Goal: Task Accomplishment & Management: Manage account settings

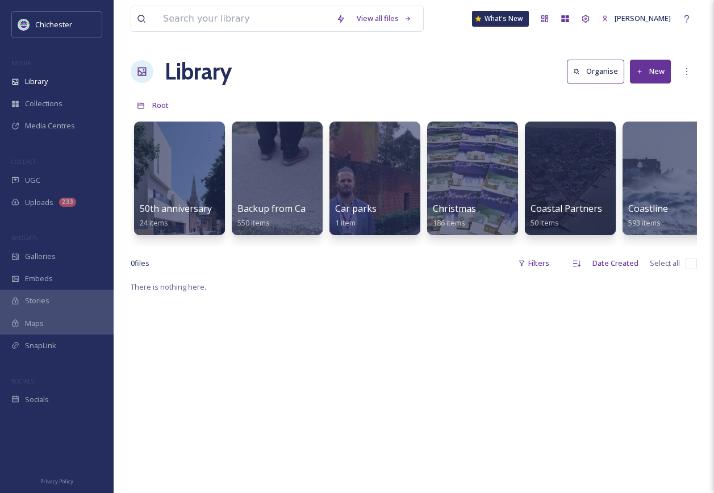
scroll to position [0, 23]
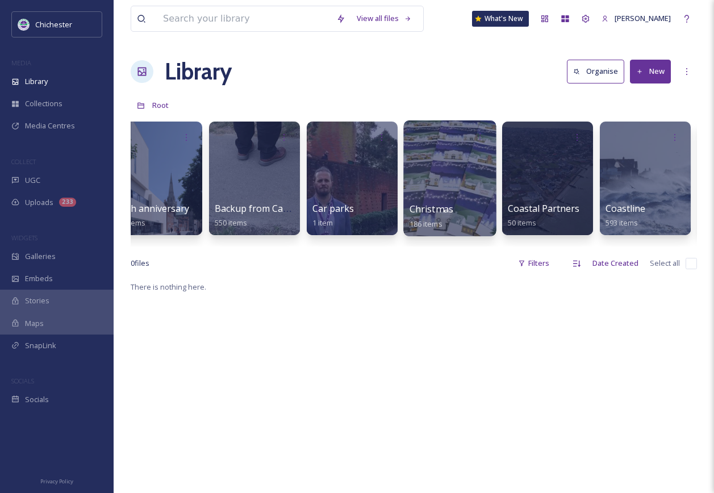
click at [441, 170] on div at bounding box center [449, 178] width 93 height 116
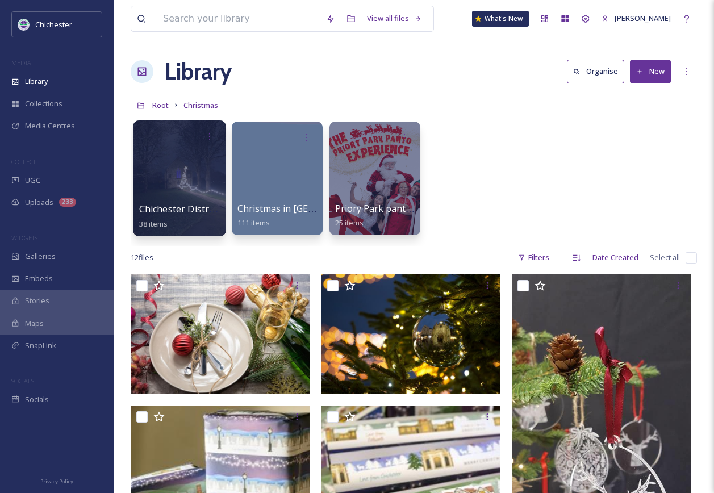
click at [171, 182] on div at bounding box center [179, 178] width 93 height 116
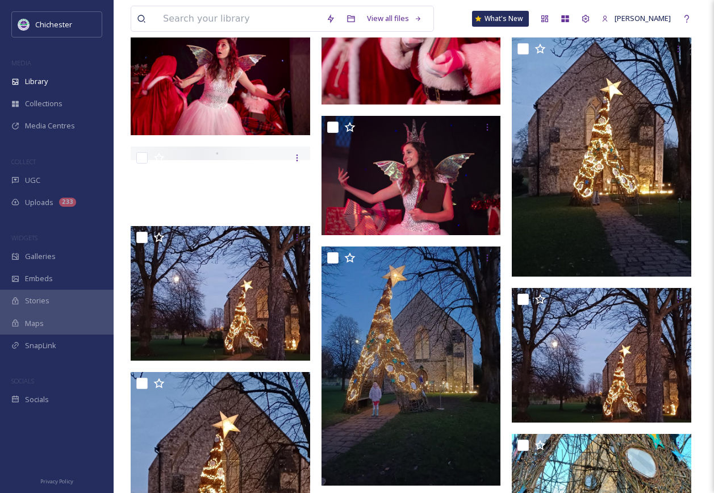
scroll to position [681, 0]
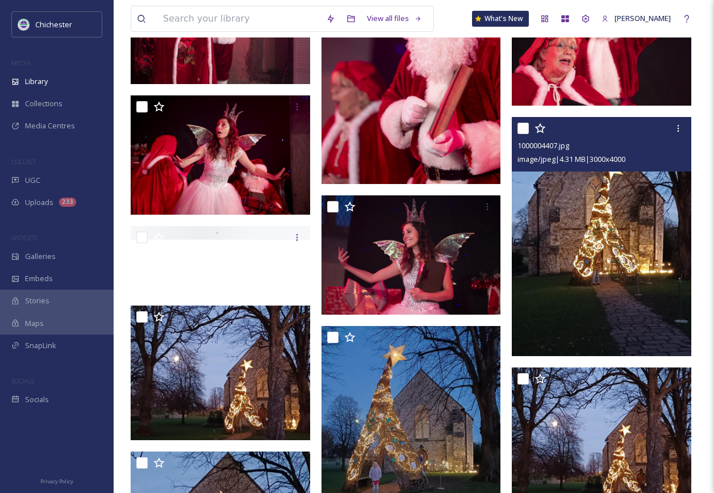
click at [647, 264] on img at bounding box center [601, 236] width 179 height 239
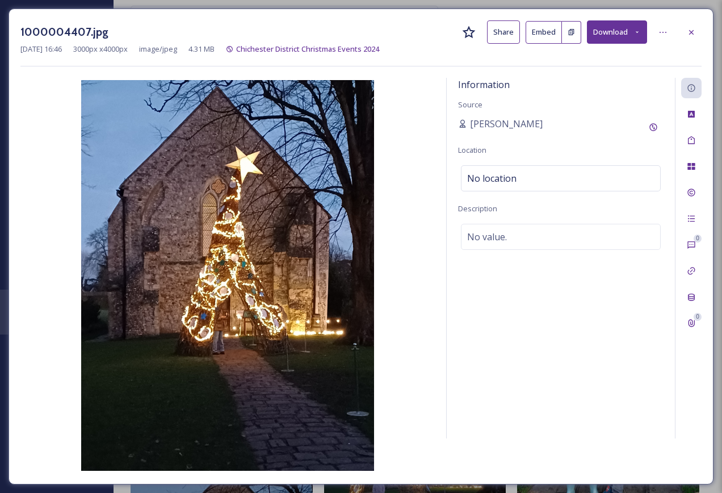
drag, startPoint x: 690, startPoint y: 37, endPoint x: 685, endPoint y: 43, distance: 8.1
click at [690, 33] on div at bounding box center [691, 32] width 20 height 20
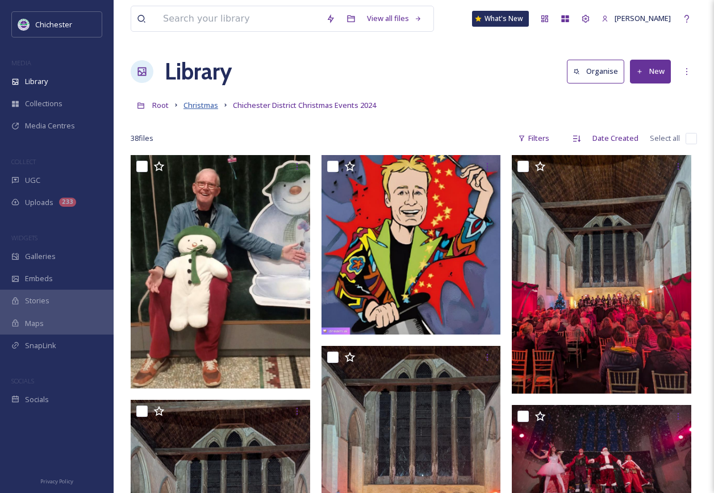
click at [203, 104] on span "Christmas" at bounding box center [200, 105] width 35 height 10
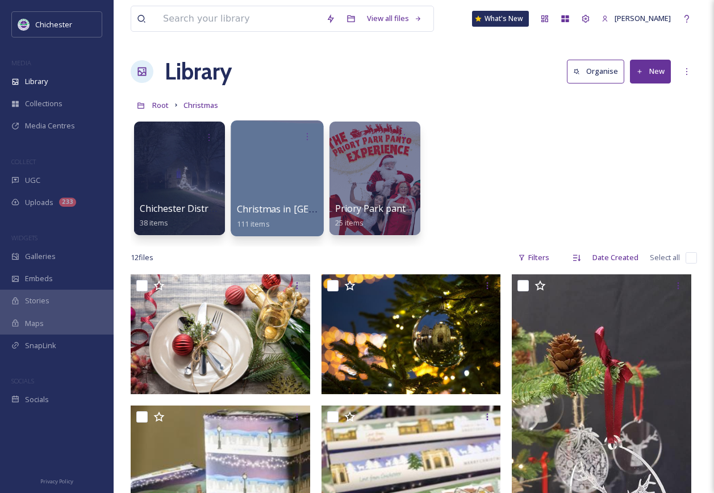
click at [291, 194] on div at bounding box center [276, 178] width 93 height 116
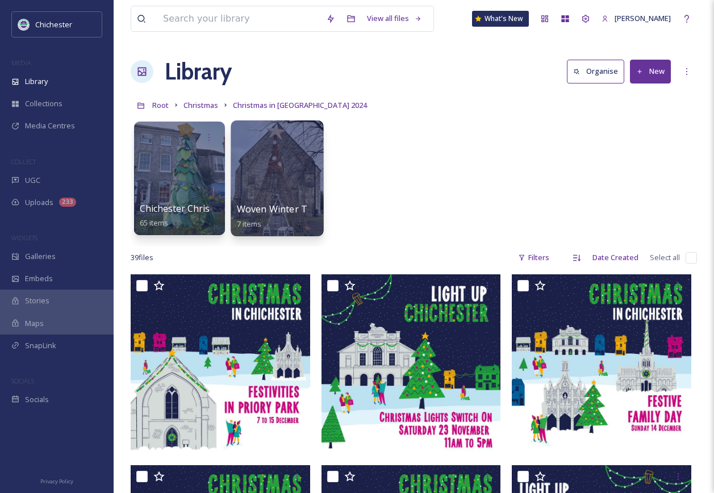
click at [274, 152] on div at bounding box center [276, 178] width 93 height 116
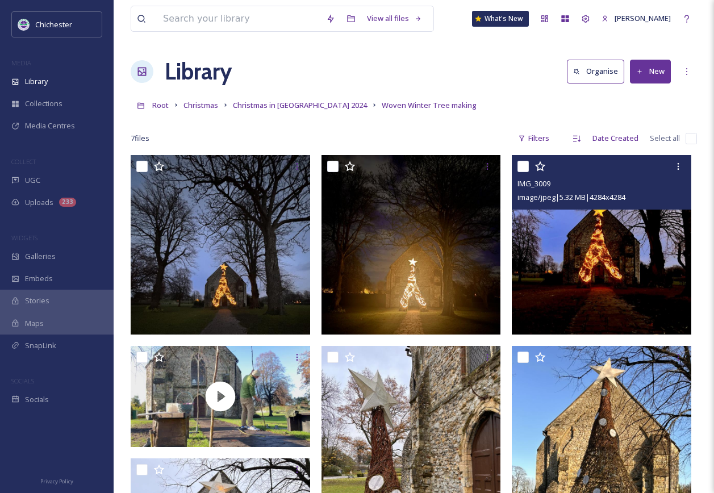
click at [598, 294] on img at bounding box center [601, 244] width 179 height 179
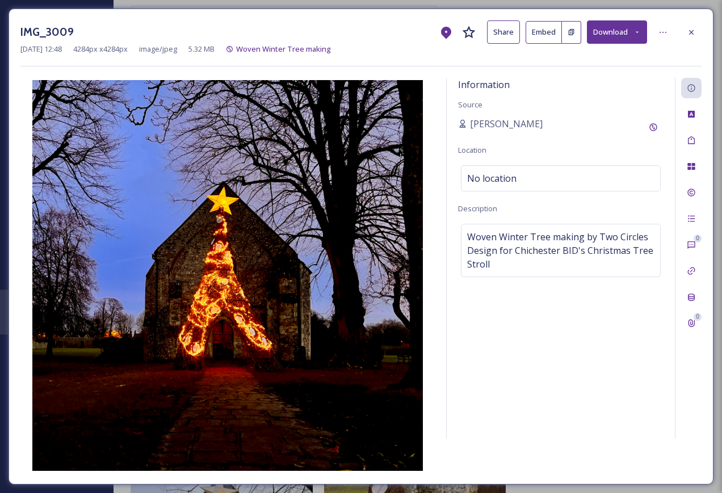
click at [553, 363] on div "Information Source [PERSON_NAME] Location No location Description Woven Winter …" at bounding box center [561, 258] width 228 height 361
click at [620, 32] on button "Download" at bounding box center [617, 31] width 60 height 23
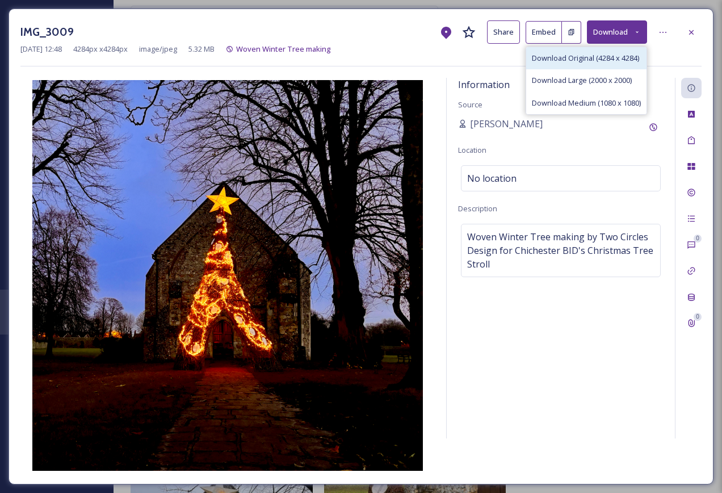
click at [572, 60] on span "Download Original (4284 x 4284)" at bounding box center [585, 58] width 107 height 11
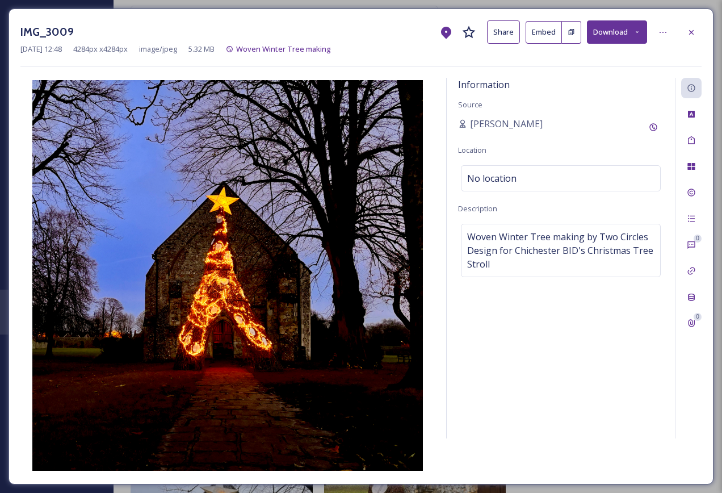
click at [499, 354] on div "Information Source [PERSON_NAME] Location No location Description Woven Winter …" at bounding box center [561, 258] width 228 height 361
click at [695, 33] on icon at bounding box center [691, 32] width 9 height 9
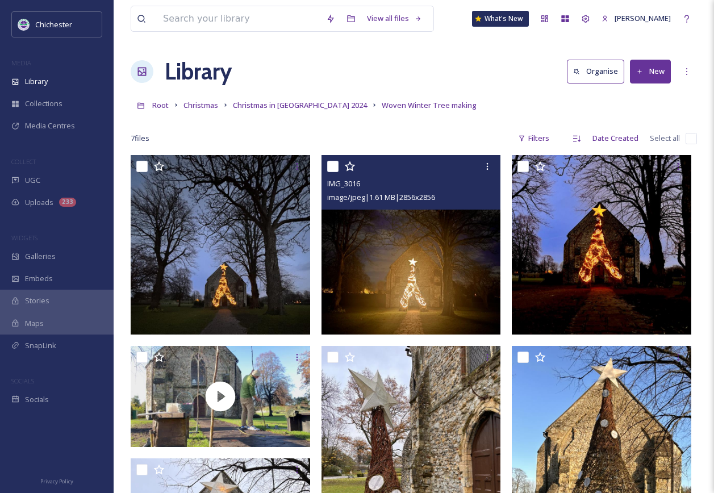
click at [435, 287] on img at bounding box center [410, 244] width 179 height 179
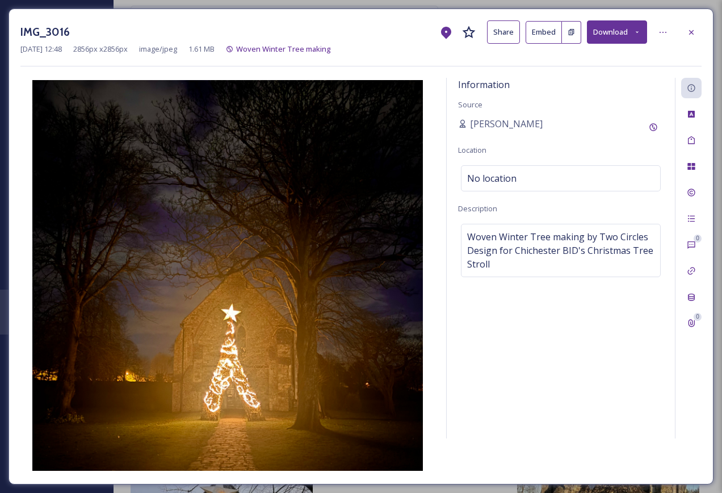
click at [638, 32] on icon at bounding box center [637, 32] width 3 height 2
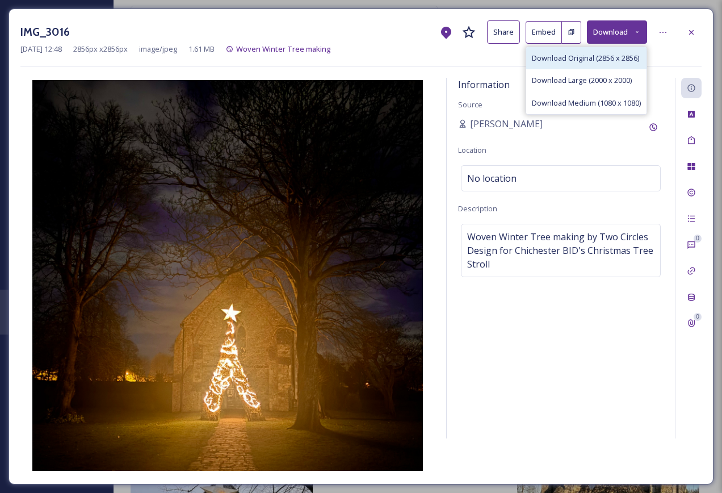
click at [610, 61] on span "Download Original (2856 x 2856)" at bounding box center [585, 58] width 107 height 11
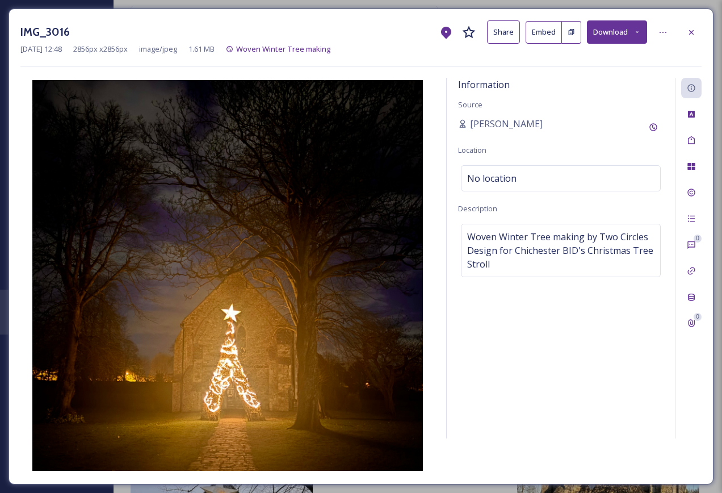
drag, startPoint x: 606, startPoint y: 362, endPoint x: 617, endPoint y: 333, distance: 30.4
click at [606, 360] on div "Information Source [PERSON_NAME] Location No location Description Woven Winter …" at bounding box center [561, 258] width 228 height 361
click at [691, 30] on icon at bounding box center [691, 32] width 9 height 9
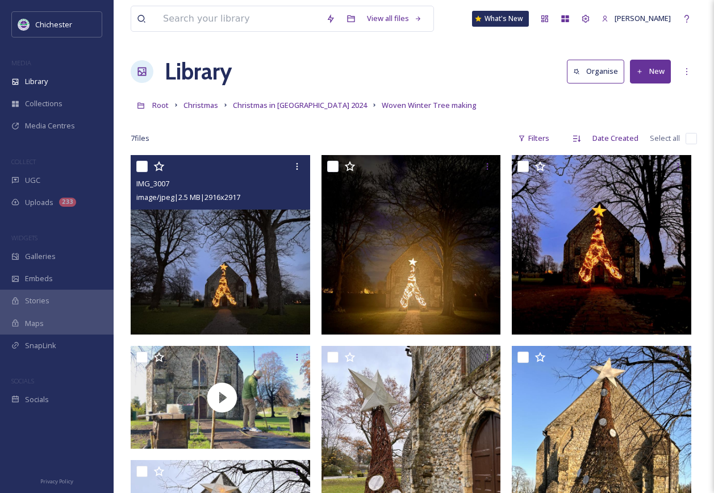
click at [246, 303] on img at bounding box center [220, 244] width 179 height 179
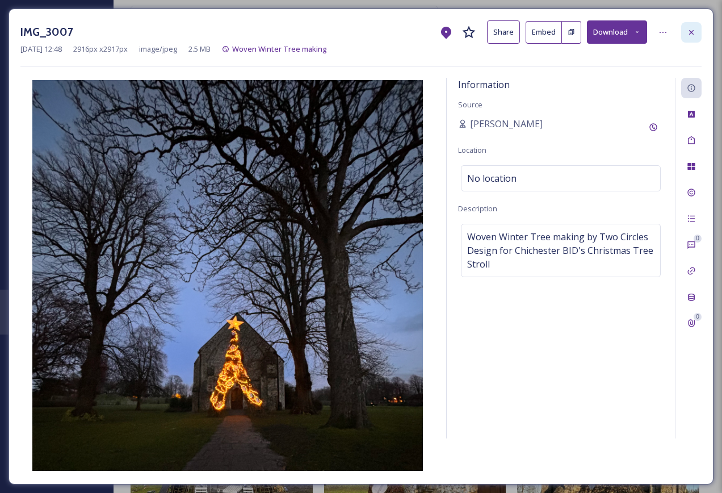
click at [694, 32] on icon at bounding box center [691, 32] width 9 height 9
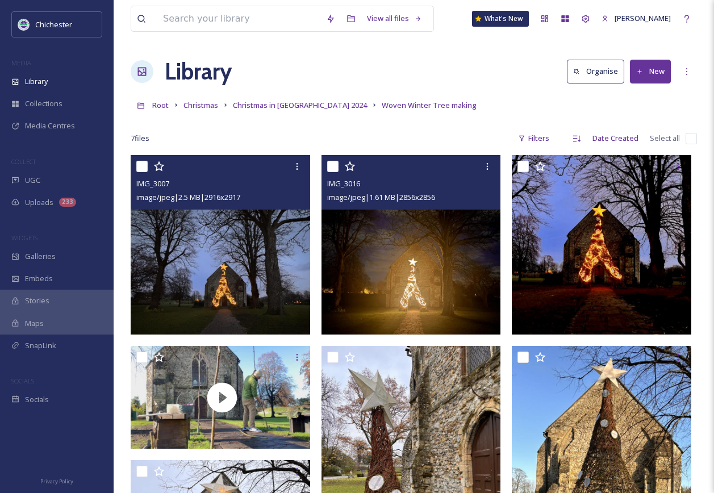
click at [395, 259] on img at bounding box center [410, 244] width 179 height 179
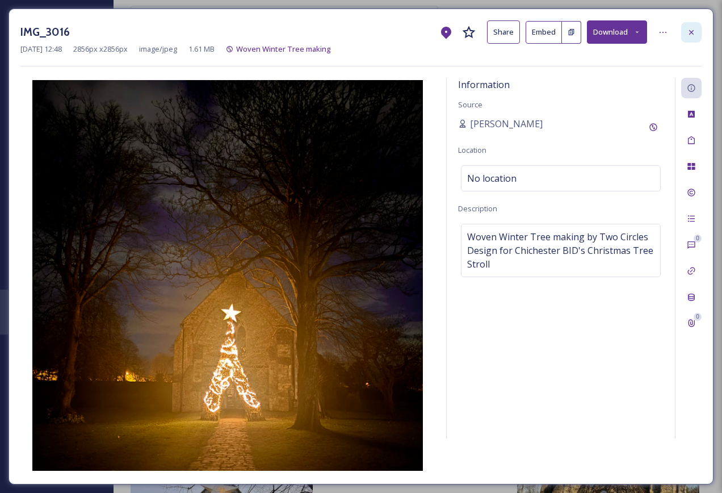
click at [695, 37] on div at bounding box center [691, 32] width 20 height 20
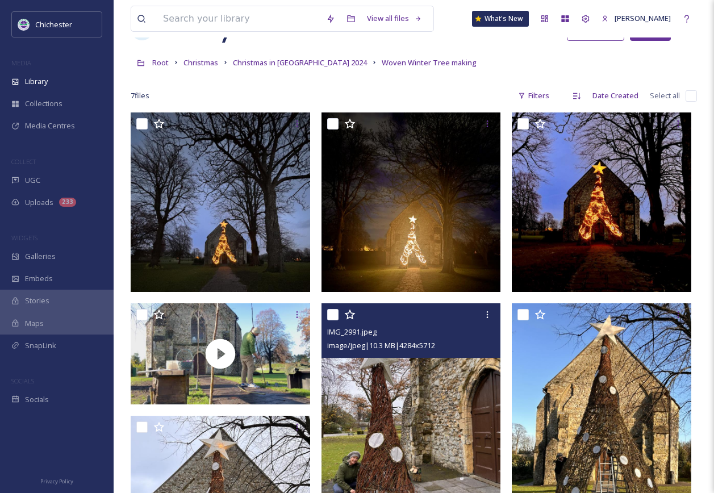
scroll to position [114, 0]
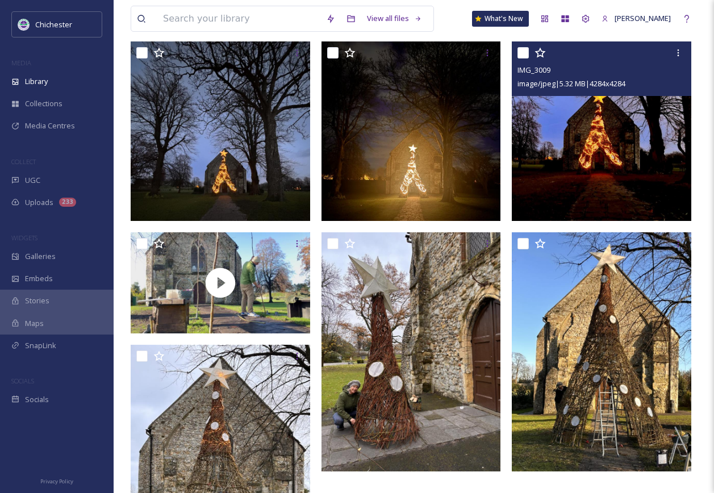
click at [629, 170] on img at bounding box center [601, 130] width 179 height 179
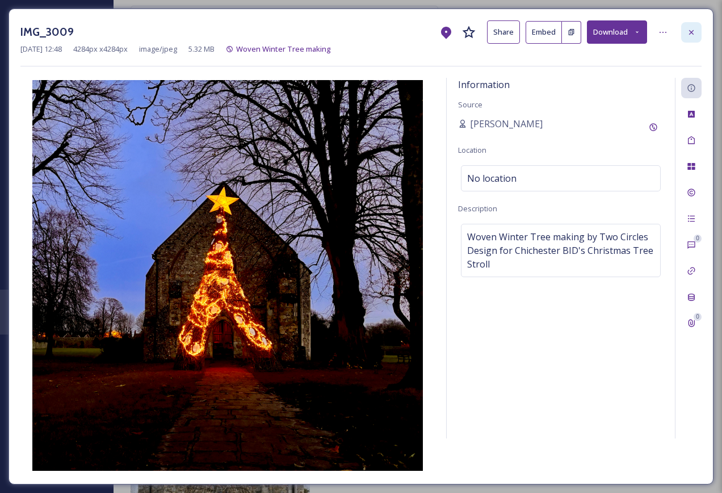
click at [695, 33] on icon at bounding box center [691, 32] width 9 height 9
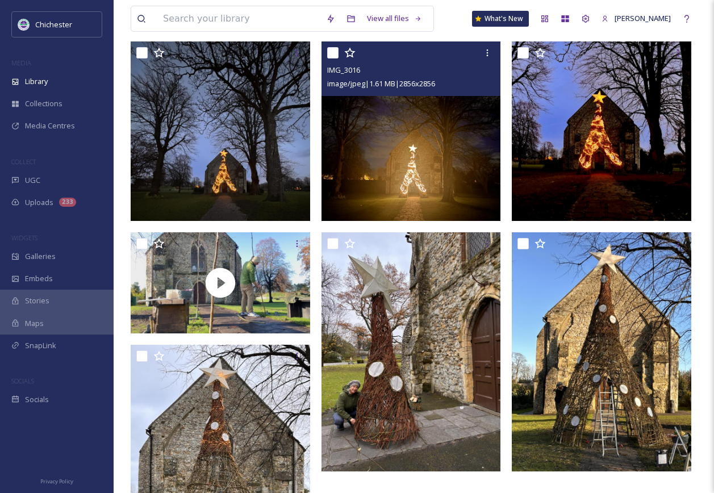
click at [420, 171] on img at bounding box center [410, 130] width 179 height 179
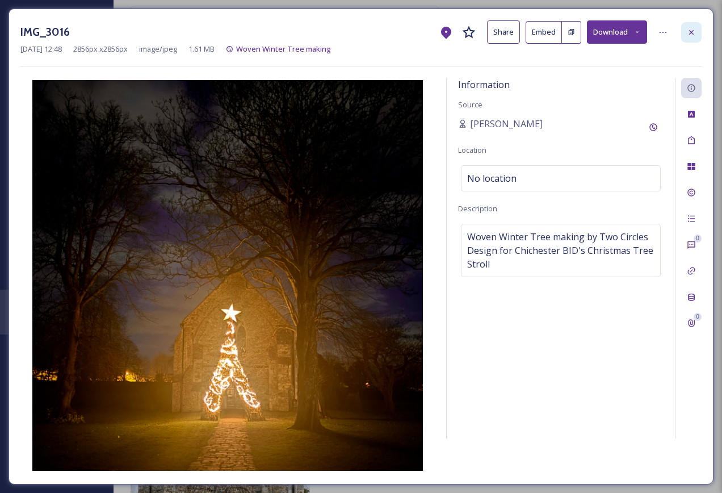
click at [694, 37] on div at bounding box center [691, 32] width 20 height 20
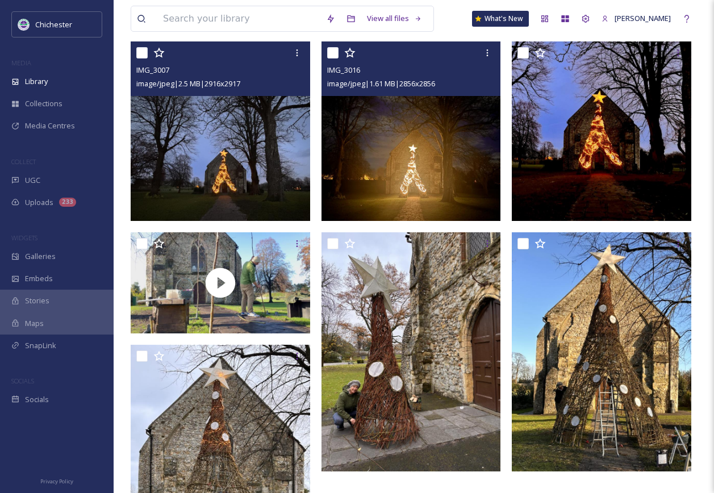
click at [194, 209] on img at bounding box center [220, 130] width 179 height 179
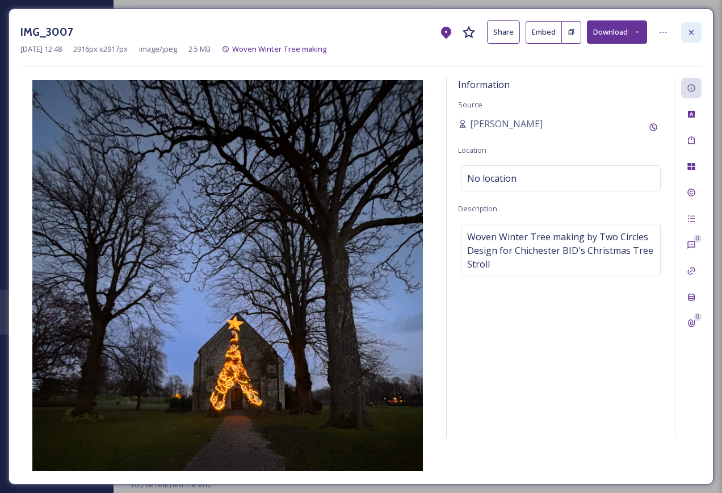
click at [694, 30] on icon at bounding box center [691, 32] width 9 height 9
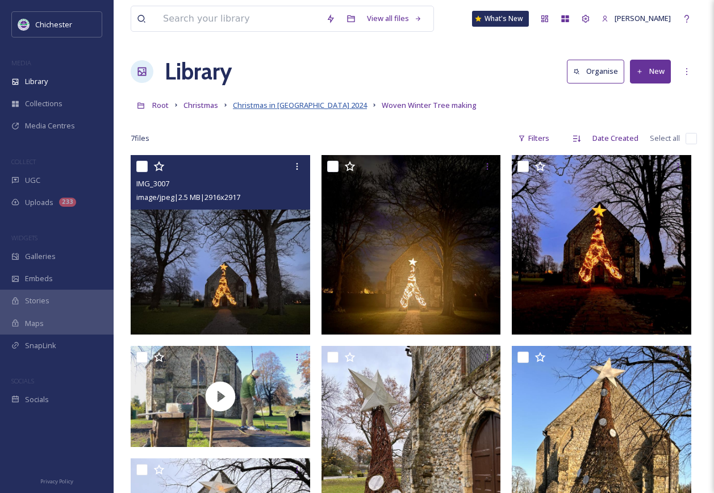
click at [286, 107] on span "Christmas in [GEOGRAPHIC_DATA] 2024" at bounding box center [300, 105] width 134 height 10
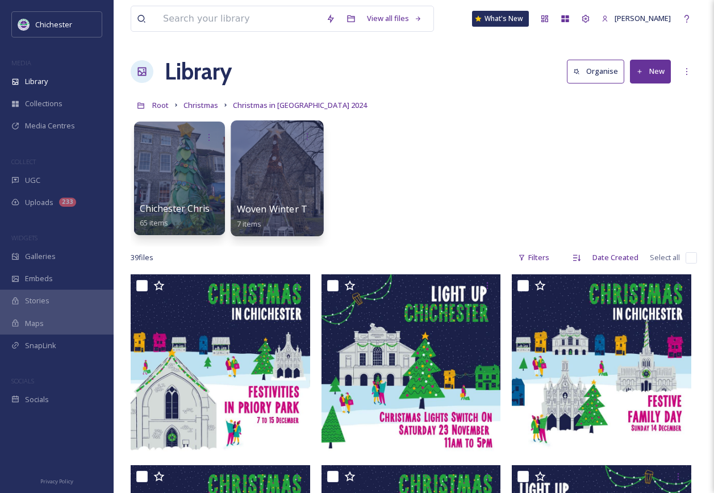
click at [281, 196] on div at bounding box center [276, 178] width 93 height 116
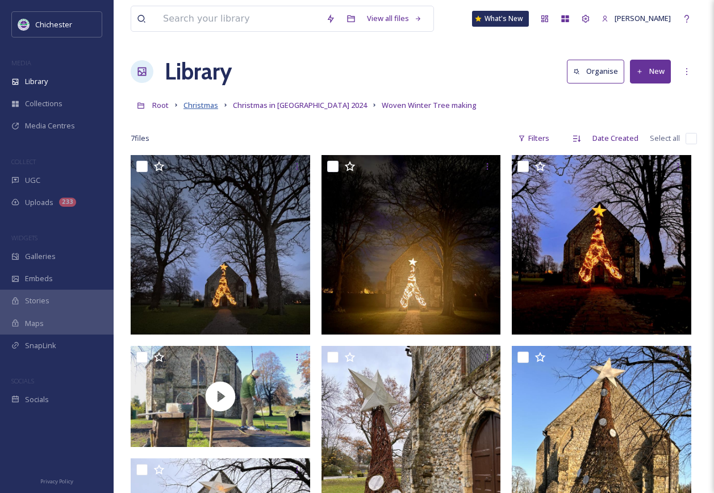
click at [187, 109] on span "Christmas" at bounding box center [200, 105] width 35 height 10
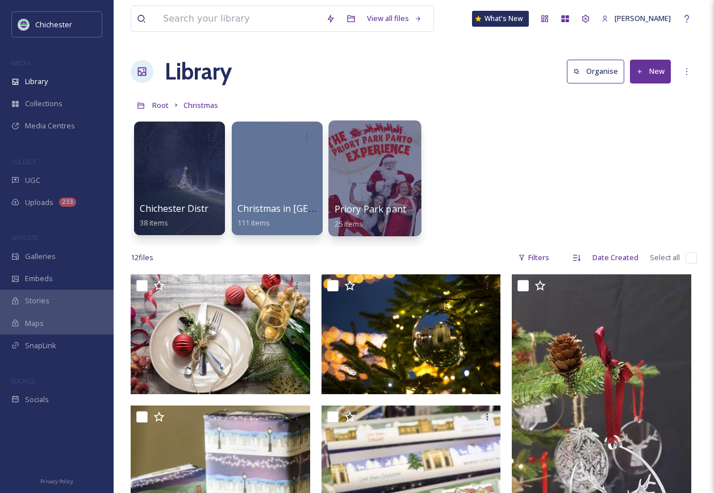
click at [372, 183] on div at bounding box center [374, 178] width 93 height 116
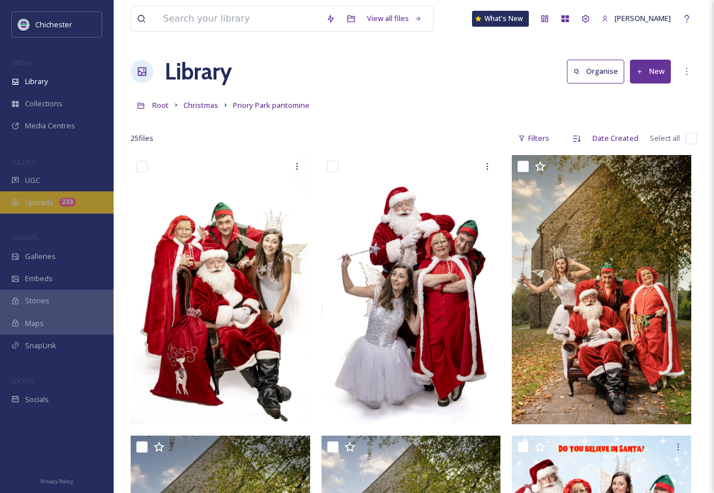
click at [26, 205] on span "Uploads" at bounding box center [39, 202] width 28 height 11
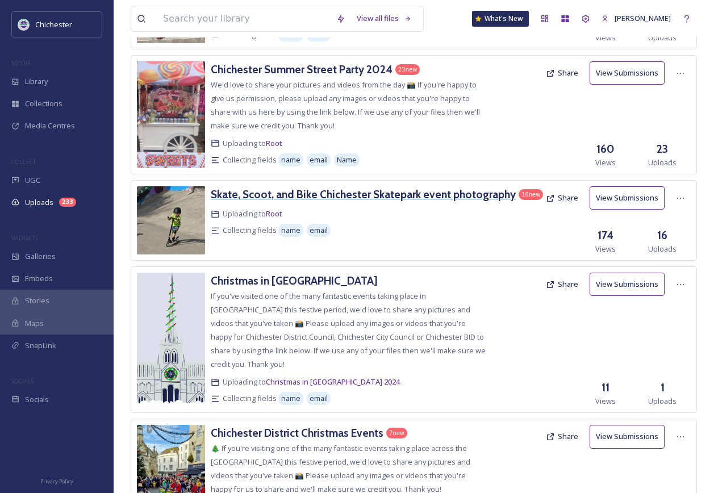
scroll to position [1249, 0]
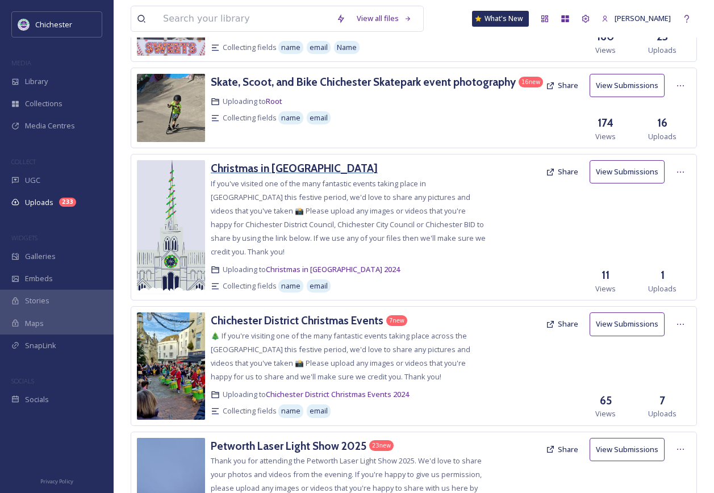
click at [297, 175] on h3 "Christmas in [GEOGRAPHIC_DATA]" at bounding box center [294, 168] width 167 height 14
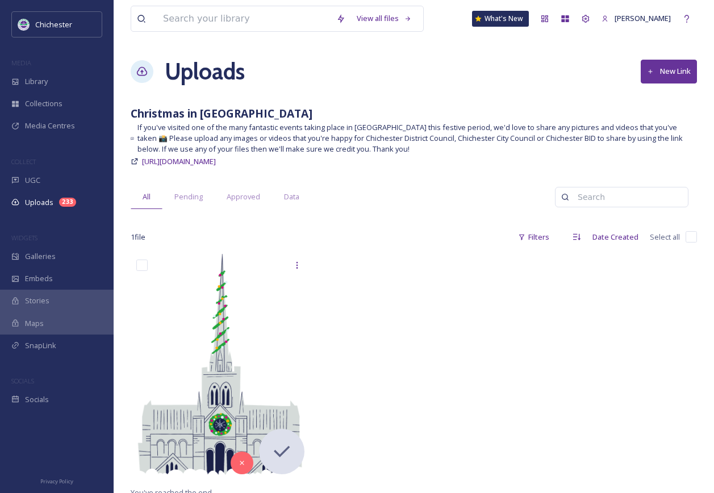
click at [182, 74] on h1 "Uploads" at bounding box center [205, 72] width 80 height 34
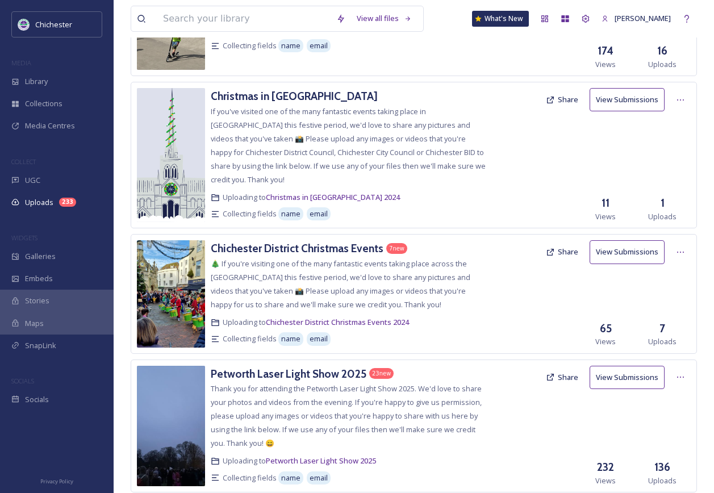
scroll to position [1476, 0]
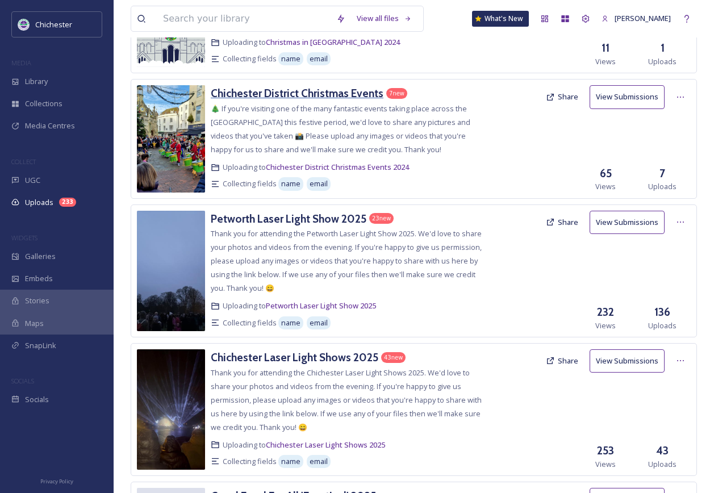
click at [291, 100] on h3 "Chichester District Christmas Events" at bounding box center [297, 93] width 173 height 14
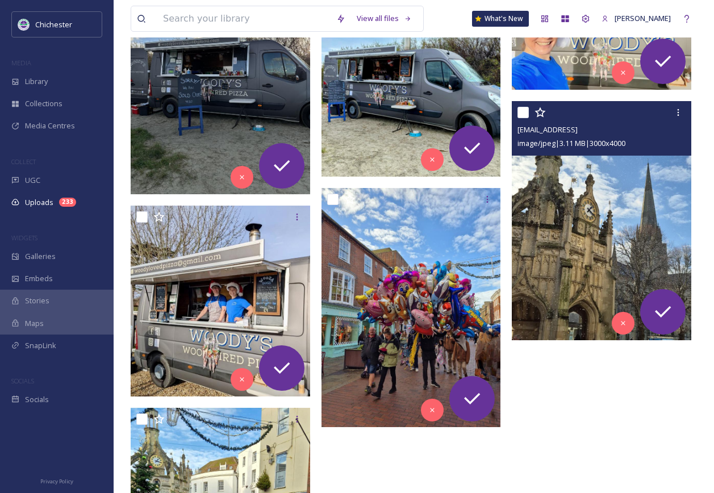
scroll to position [397, 0]
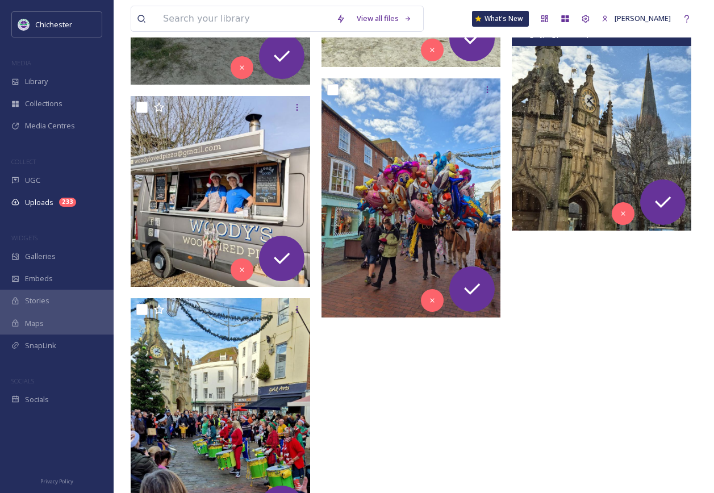
click at [603, 115] on img at bounding box center [601, 110] width 179 height 239
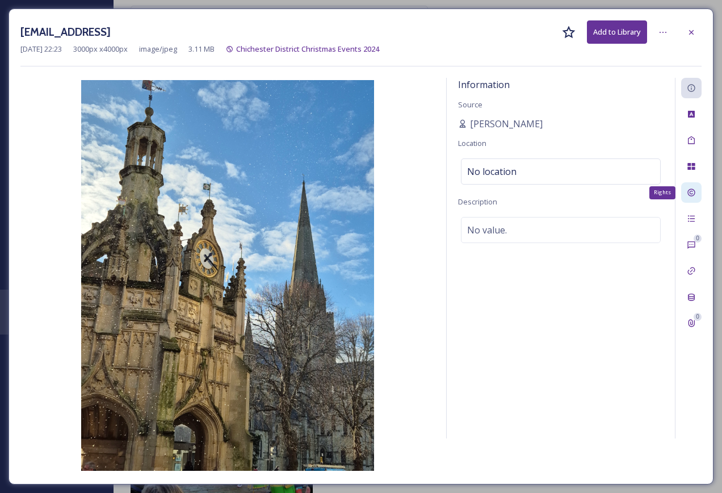
click at [694, 196] on icon at bounding box center [691, 192] width 9 height 9
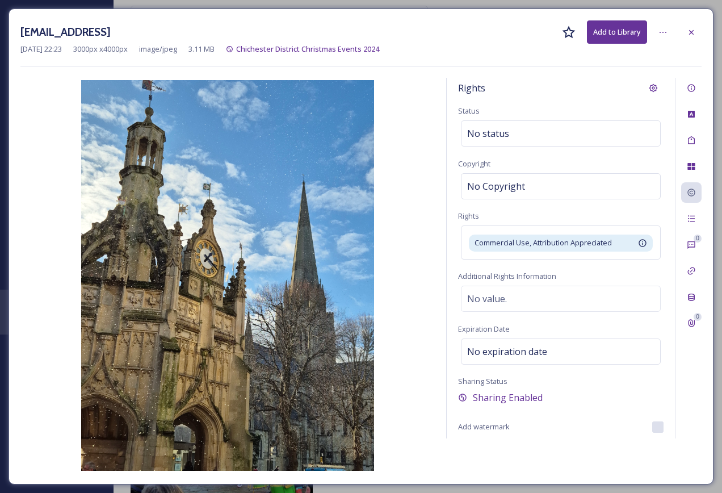
click at [605, 36] on button "Add to Library" at bounding box center [617, 31] width 60 height 23
click at [689, 37] on div at bounding box center [691, 32] width 20 height 20
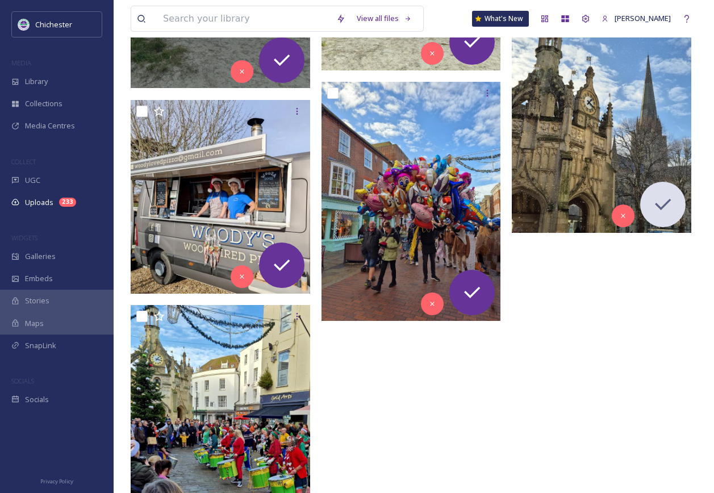
click at [642, 283] on div at bounding box center [604, 199] width 185 height 707
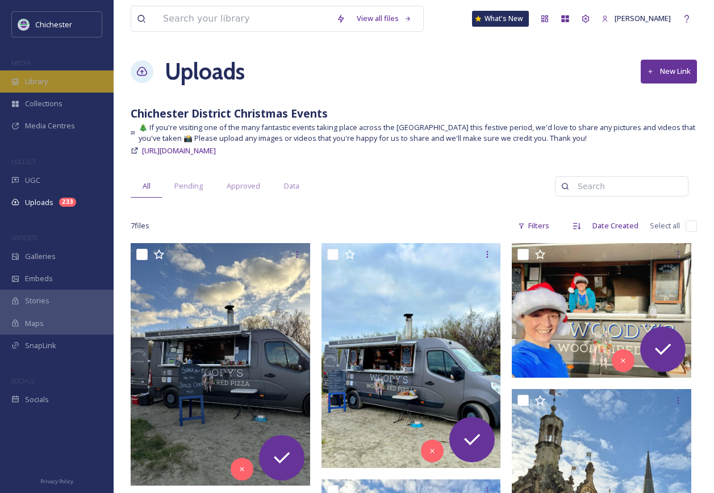
click at [40, 91] on div "Library" at bounding box center [57, 81] width 114 height 22
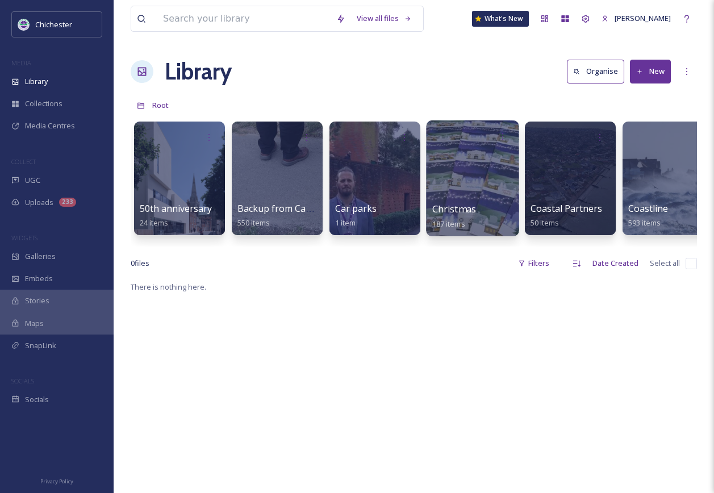
click at [482, 202] on div "Christmas 187 items" at bounding box center [472, 216] width 81 height 28
click at [464, 188] on div at bounding box center [472, 178] width 93 height 116
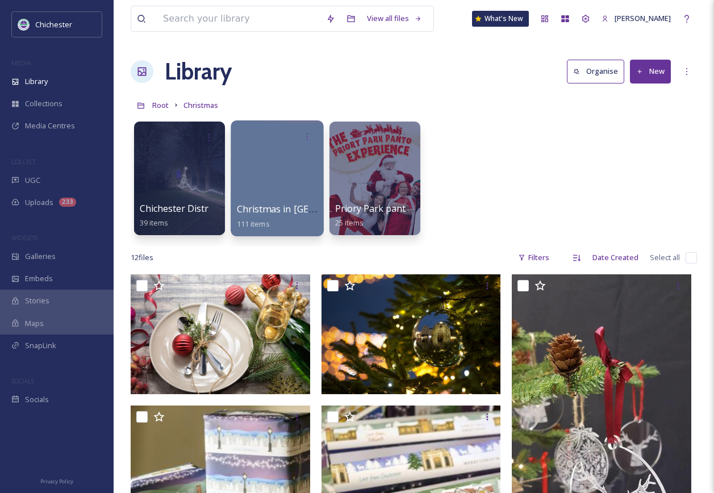
click at [288, 187] on div at bounding box center [276, 178] width 93 height 116
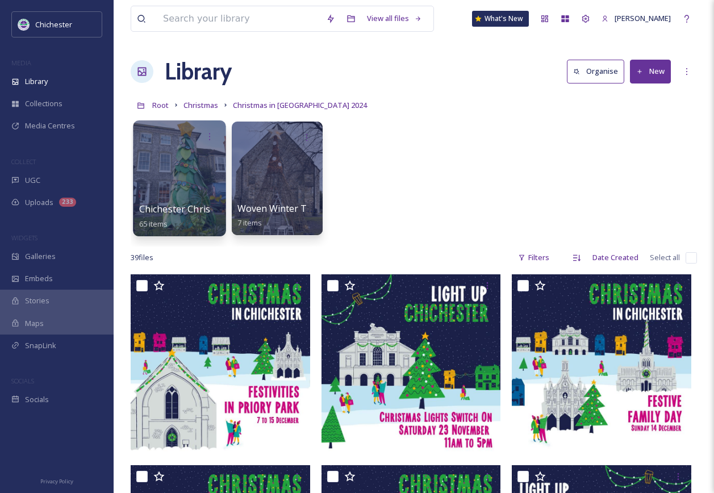
click at [201, 186] on div at bounding box center [179, 178] width 93 height 116
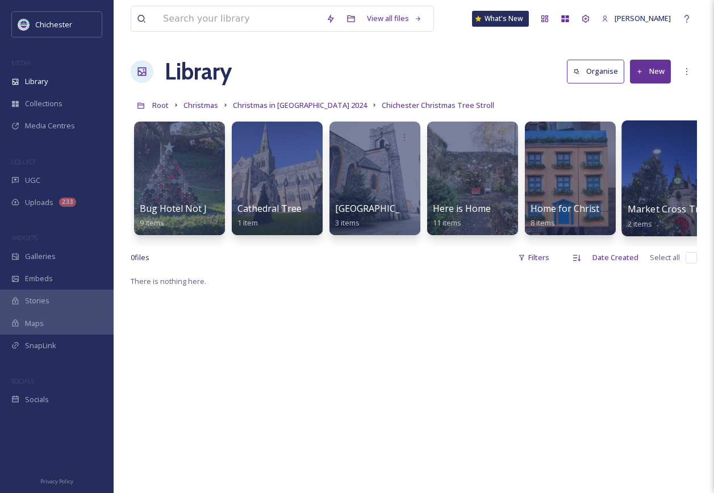
click at [657, 199] on div at bounding box center [667, 178] width 93 height 116
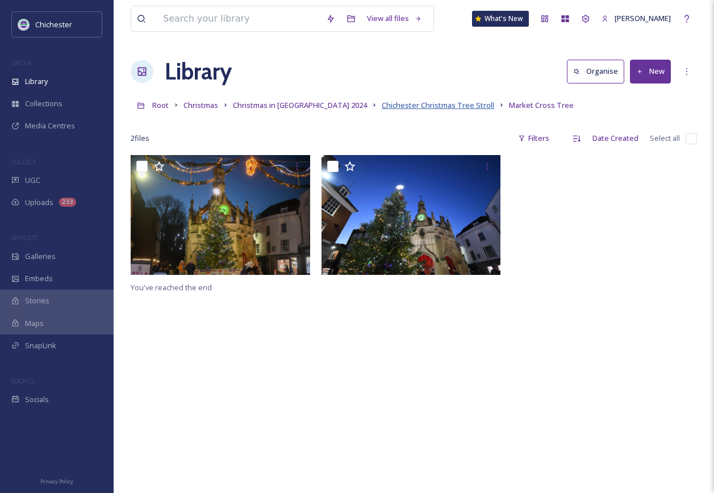
click at [401, 108] on span "Chichester Christmas Tree Stroll" at bounding box center [438, 105] width 112 height 10
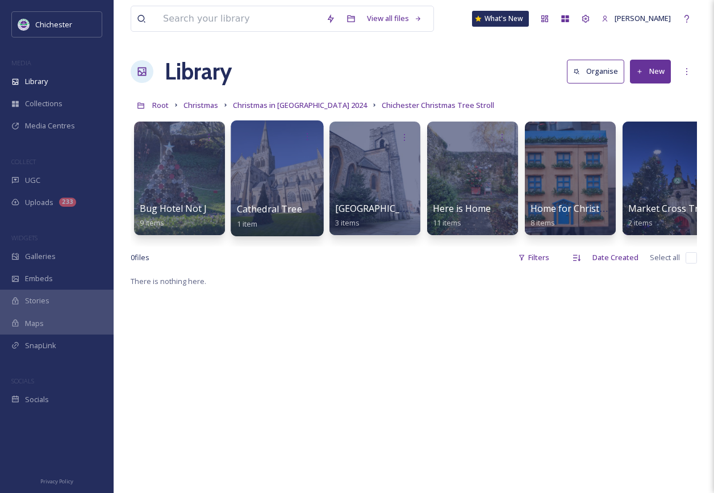
click at [249, 188] on div at bounding box center [276, 178] width 93 height 116
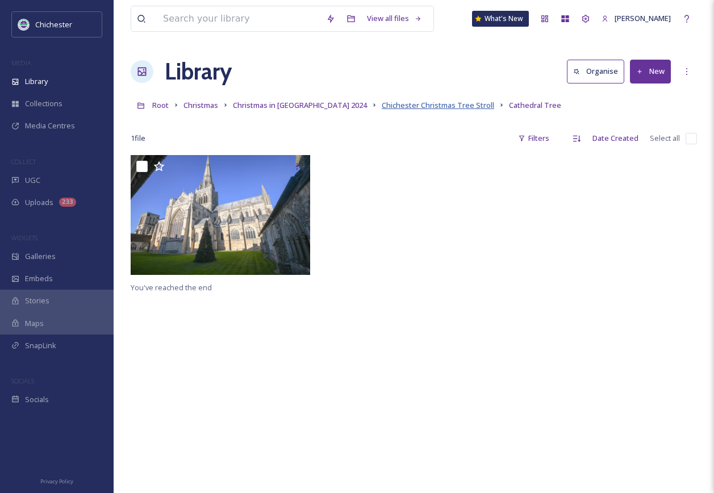
click at [382, 104] on span "Chichester Christmas Tree Stroll" at bounding box center [438, 105] width 112 height 10
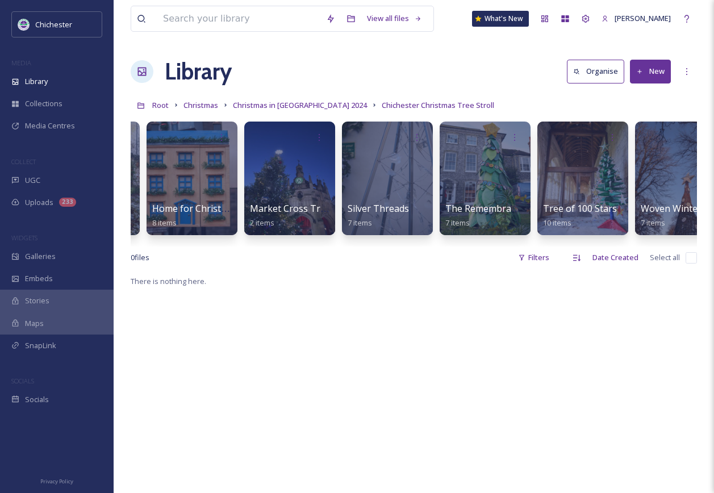
scroll to position [0, 410]
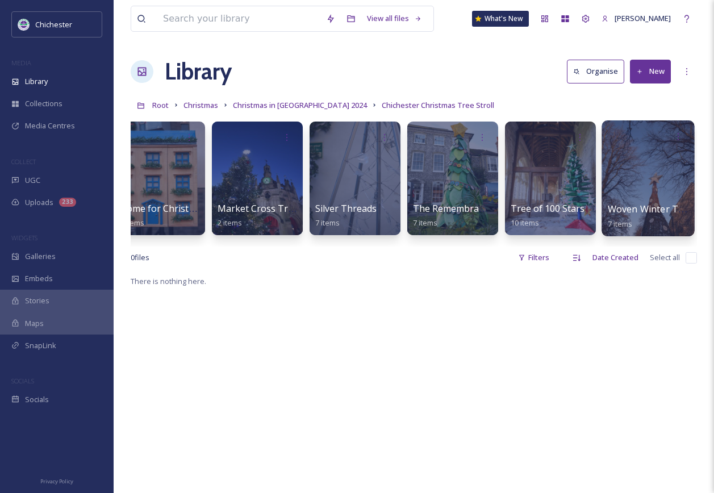
click at [634, 187] on div at bounding box center [647, 178] width 93 height 116
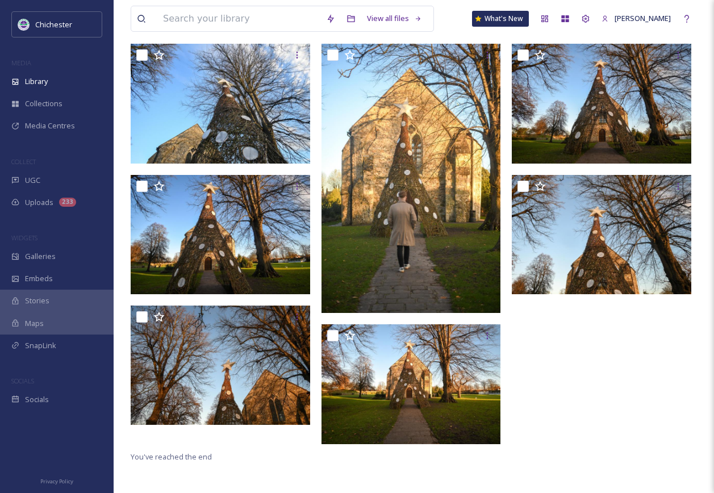
scroll to position [114, 0]
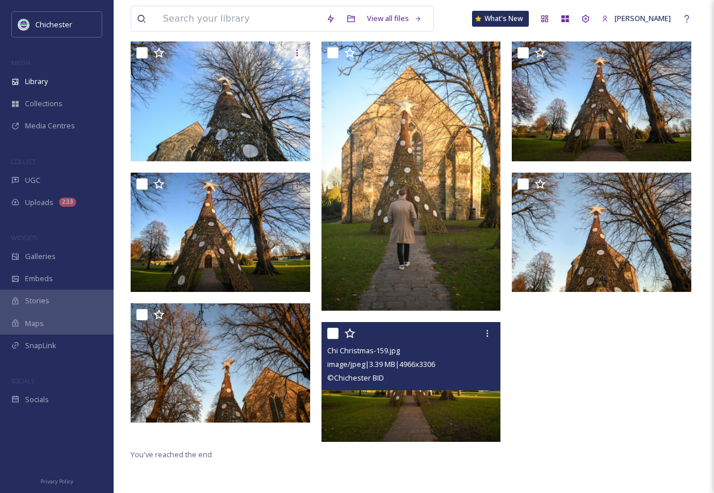
click at [425, 382] on div "© Chichester BID" at bounding box center [412, 378] width 171 height 14
click at [420, 393] on img at bounding box center [410, 381] width 179 height 119
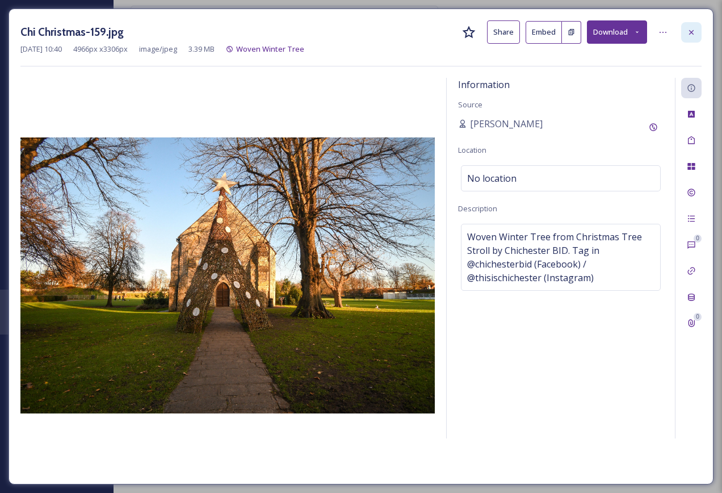
click at [697, 34] on div at bounding box center [691, 32] width 20 height 20
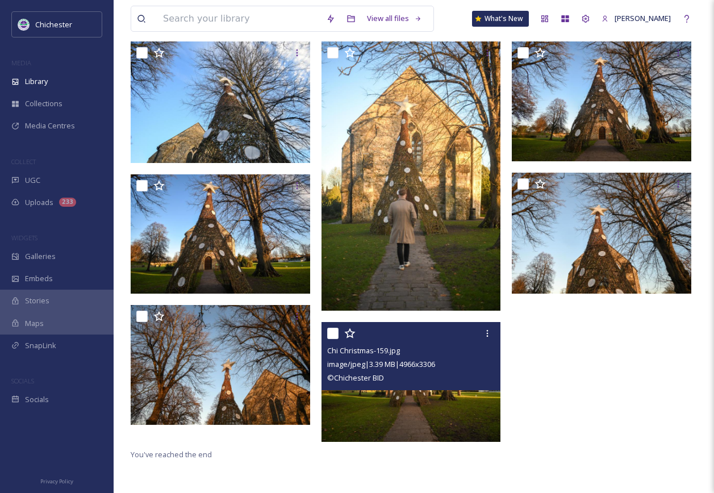
click at [450, 399] on img at bounding box center [410, 381] width 179 height 119
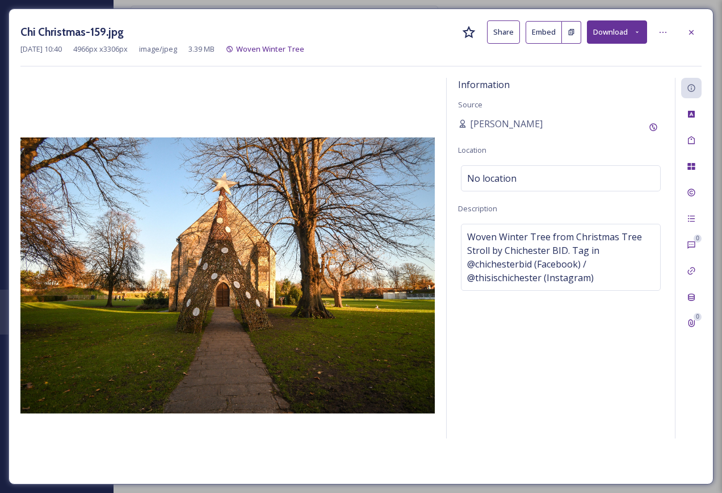
click at [618, 31] on button "Download" at bounding box center [617, 31] width 60 height 23
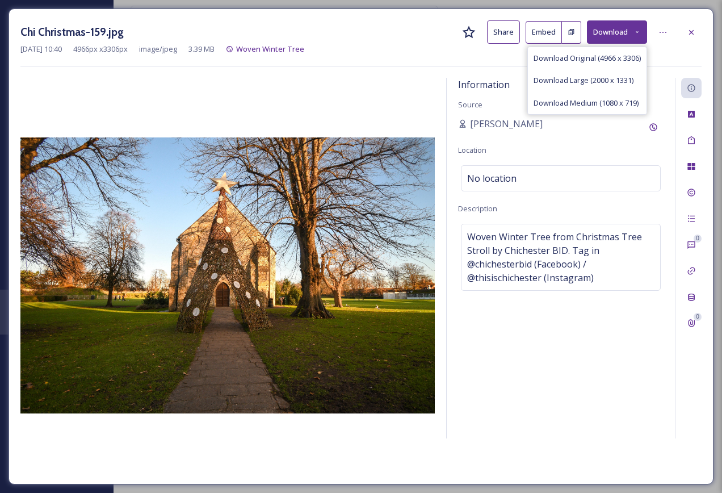
click at [521, 344] on div "Information Source [PERSON_NAME] Location No location Description Woven Winter …" at bounding box center [561, 258] width 228 height 361
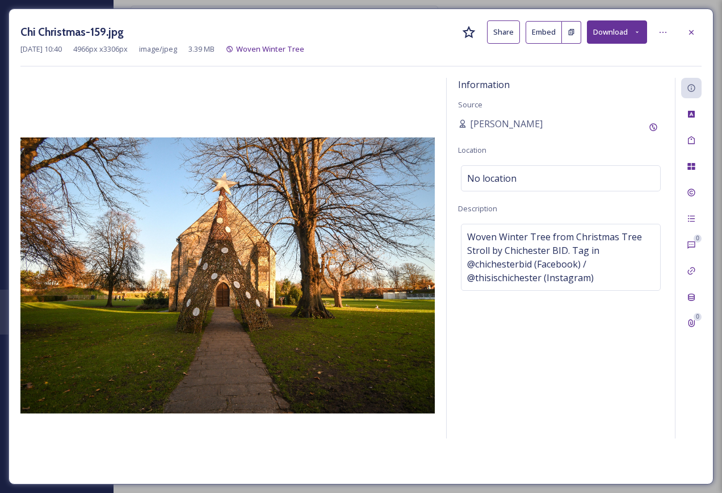
click at [385, 32] on div "Chi Christmas-159.jpg Share Embed Download" at bounding box center [360, 31] width 681 height 23
click at [695, 35] on icon at bounding box center [691, 32] width 9 height 9
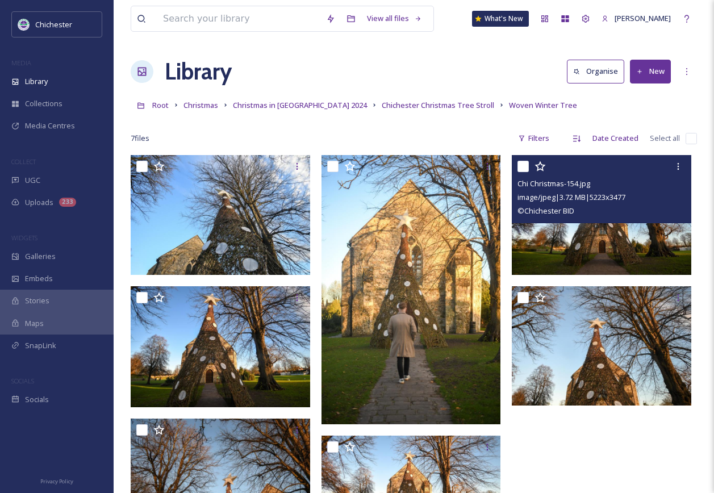
click at [609, 250] on img at bounding box center [601, 214] width 179 height 119
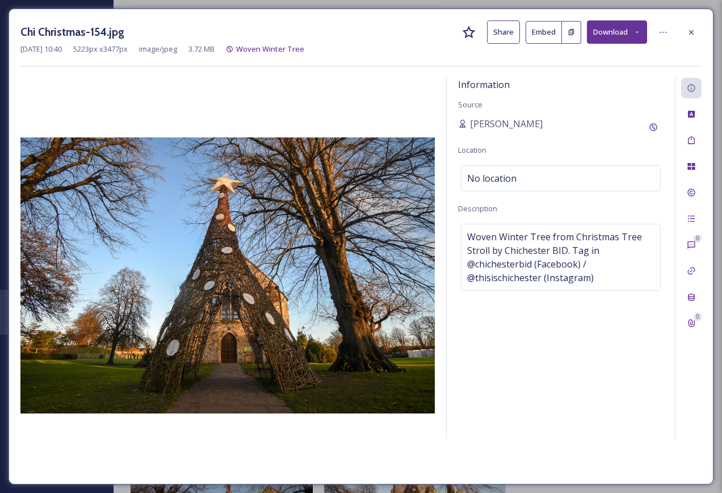
click at [632, 30] on button "Download" at bounding box center [617, 31] width 60 height 23
click at [422, 45] on div "[DATE] 10:40 5223 px x 3477 px image/jpeg 3.72 MB Woven Winter Tree" at bounding box center [360, 49] width 681 height 11
click at [662, 32] on icon at bounding box center [663, 32] width 9 height 9
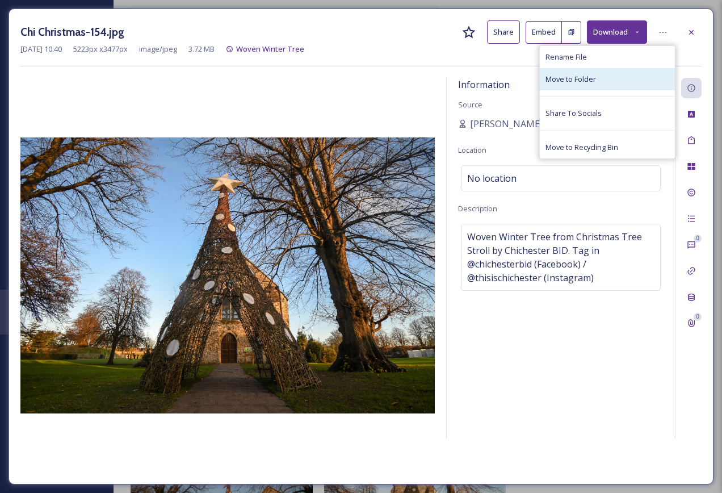
click at [559, 79] on span "Move to Folder" at bounding box center [571, 79] width 51 height 11
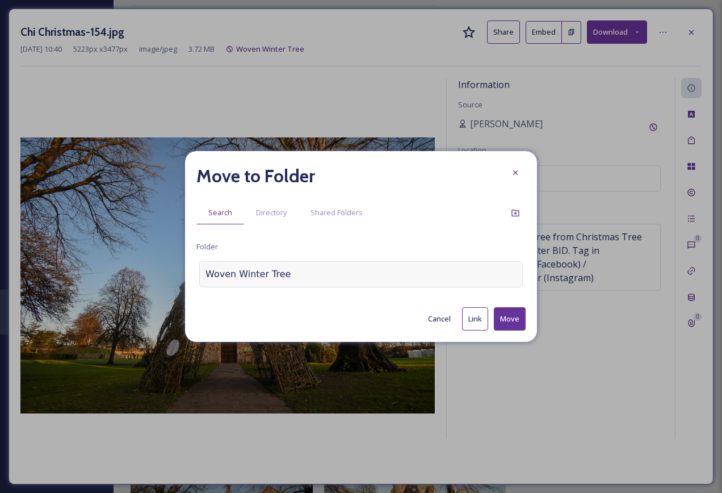
click at [300, 277] on div "Woven Winter Tree" at bounding box center [361, 274] width 324 height 26
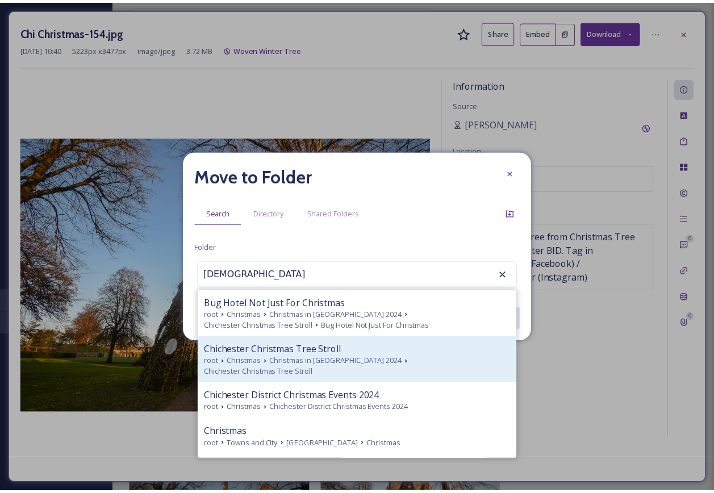
scroll to position [57, 0]
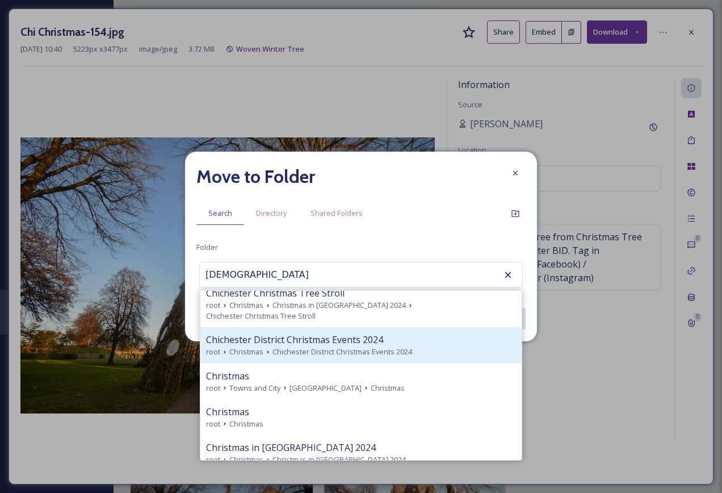
click at [360, 333] on span "Chichester District Christmas Events 2024" at bounding box center [294, 340] width 177 height 14
type input "Chichester District Christmas Events 2024"
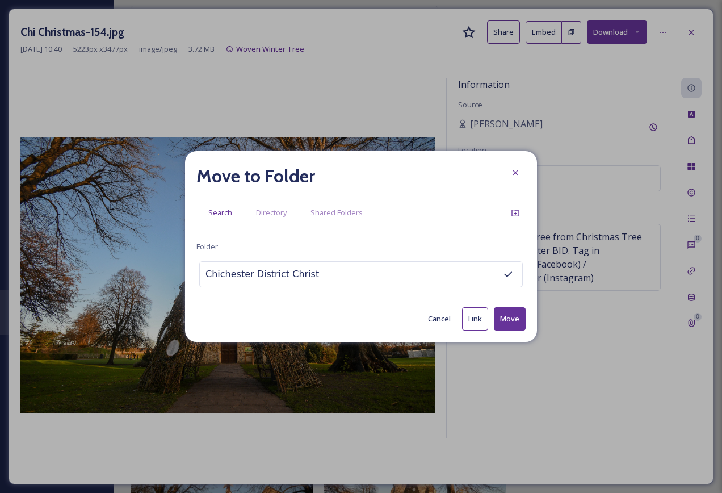
click at [503, 319] on button "Move" at bounding box center [510, 318] width 32 height 23
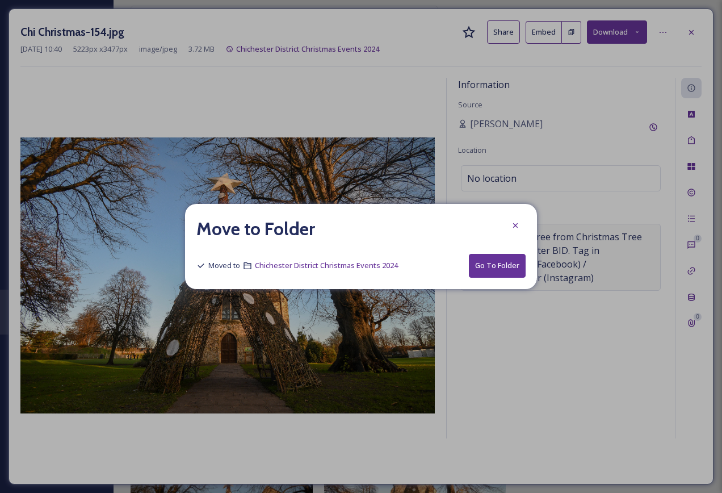
drag, startPoint x: 513, startPoint y: 222, endPoint x: 506, endPoint y: 241, distance: 20.7
click at [513, 222] on icon at bounding box center [515, 225] width 9 height 9
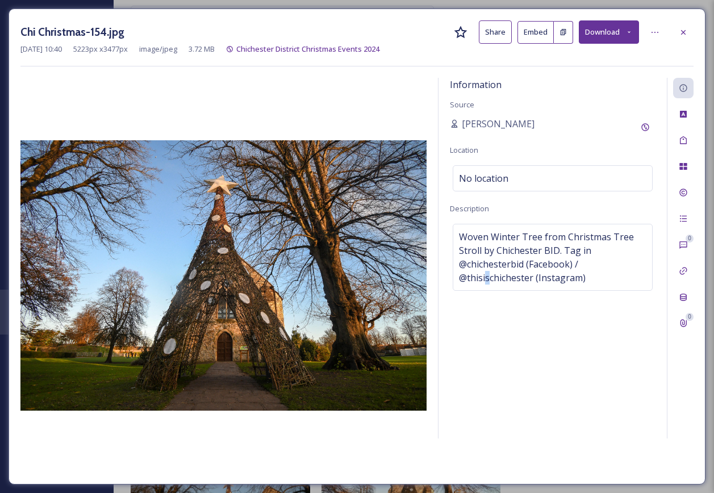
click at [488, 382] on div "Information Source [PERSON_NAME] Location No location Description Woven Winter …" at bounding box center [552, 258] width 228 height 361
click at [618, 33] on button "Download" at bounding box center [609, 31] width 60 height 23
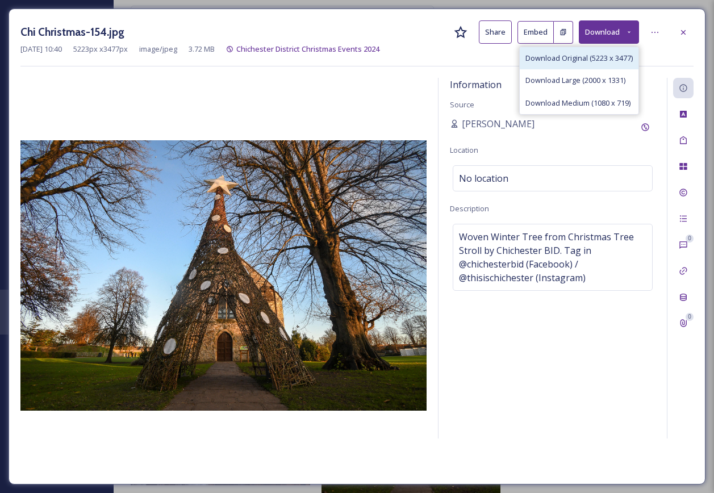
click at [579, 60] on span "Download Original (5223 x 3477)" at bounding box center [578, 58] width 107 height 11
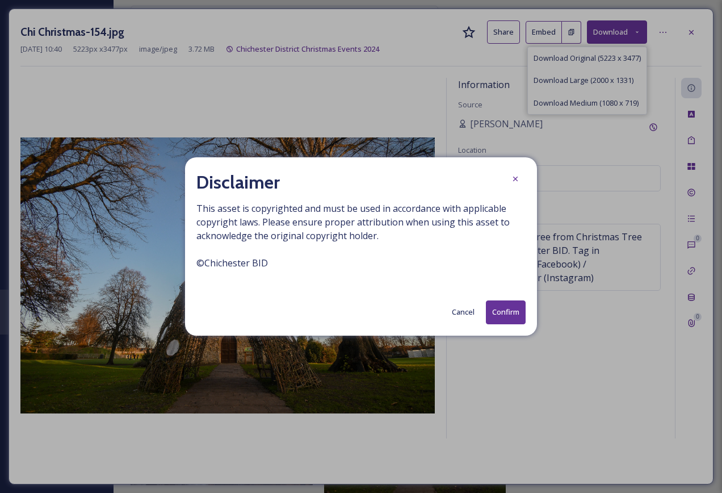
click at [500, 313] on button "Confirm" at bounding box center [506, 311] width 40 height 23
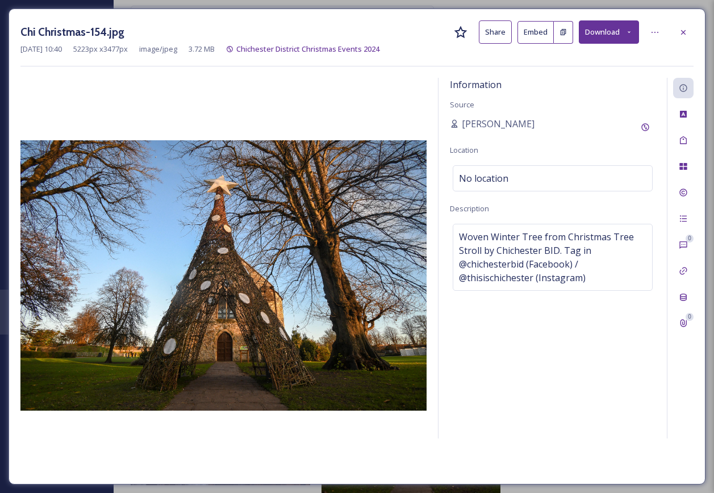
drag, startPoint x: 624, startPoint y: 377, endPoint x: 623, endPoint y: 371, distance: 6.3
click at [624, 376] on div "Information Source [PERSON_NAME] Location No location Description Woven Winter …" at bounding box center [552, 258] width 228 height 361
click at [689, 30] on div at bounding box center [683, 32] width 20 height 20
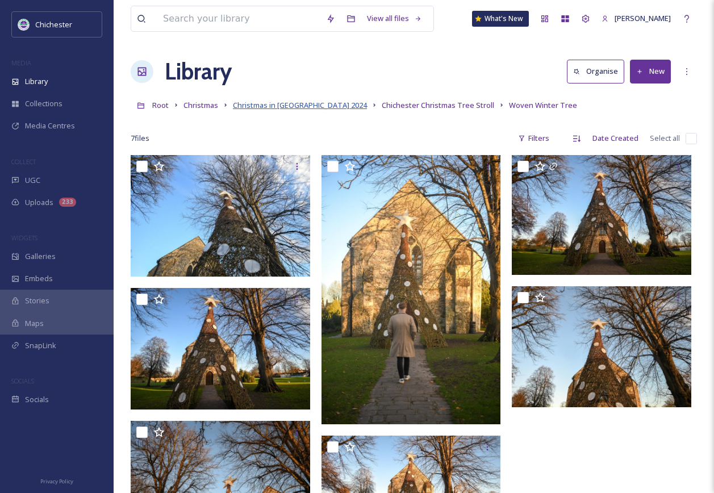
click at [280, 106] on span "Christmas in [GEOGRAPHIC_DATA] 2024" at bounding box center [300, 105] width 134 height 10
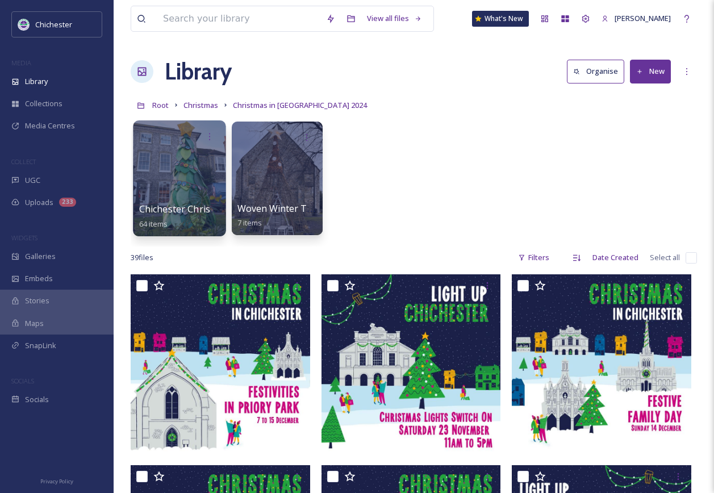
click at [171, 167] on div at bounding box center [179, 178] width 93 height 116
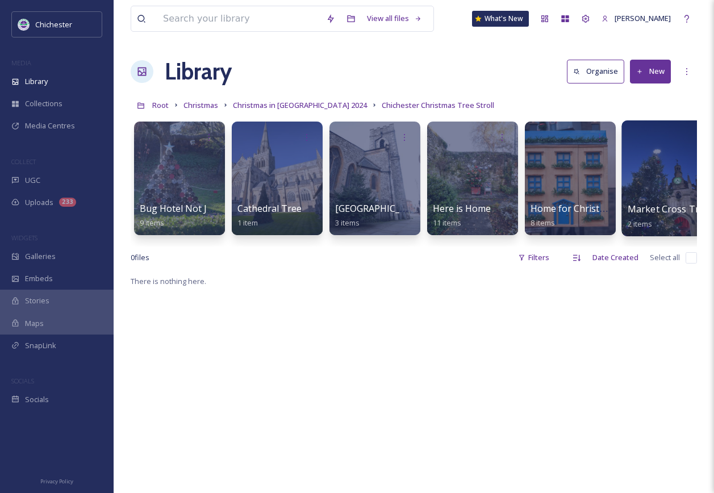
click at [644, 175] on div at bounding box center [667, 178] width 93 height 116
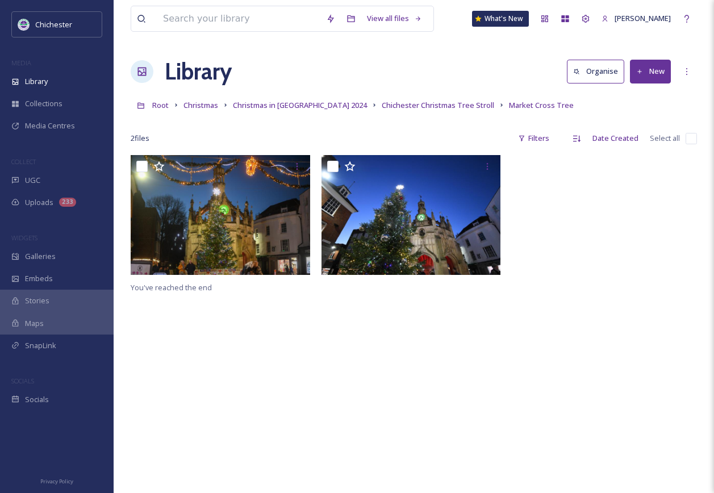
click at [438, 99] on link "Chichester Christmas Tree Stroll" at bounding box center [438, 105] width 112 height 14
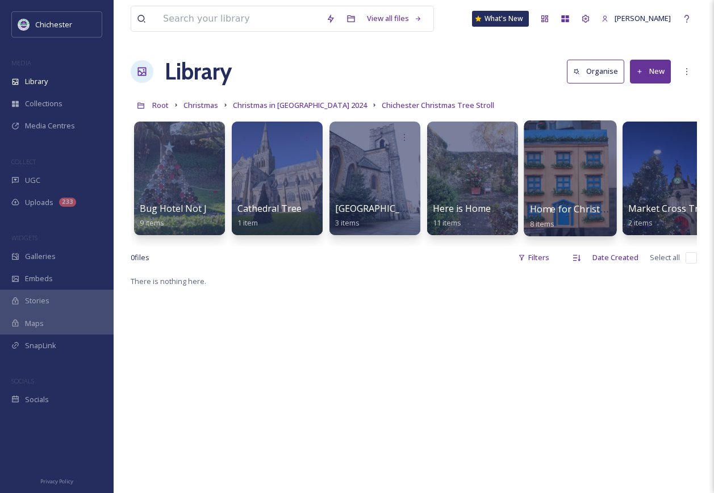
click at [596, 164] on div at bounding box center [569, 178] width 93 height 116
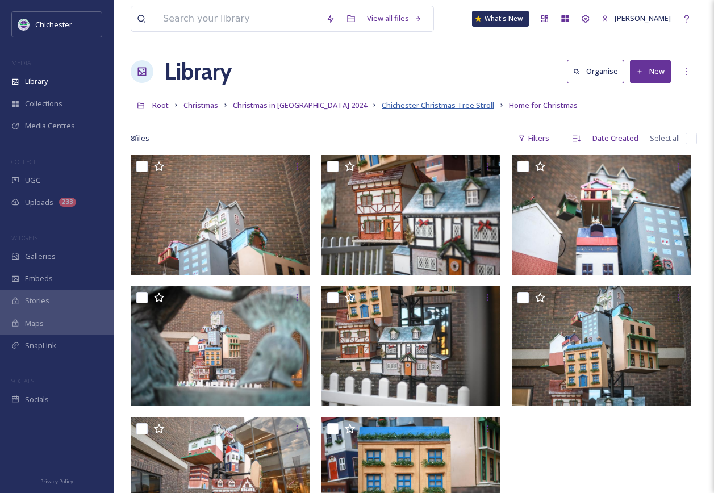
click at [382, 108] on span "Chichester Christmas Tree Stroll" at bounding box center [438, 105] width 112 height 10
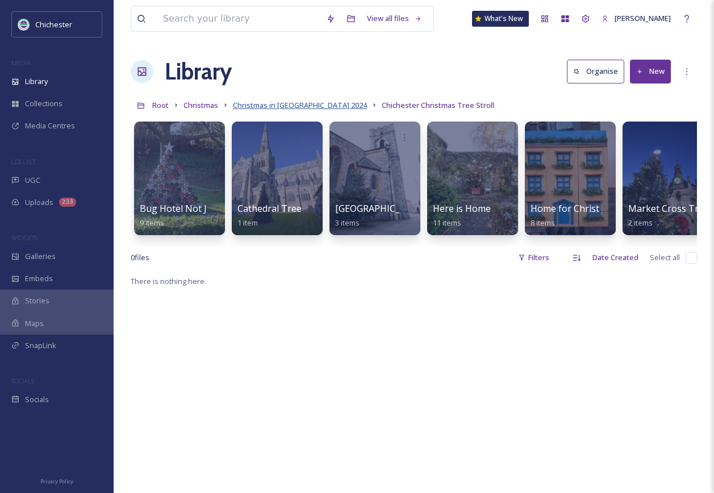
click at [237, 105] on span "Christmas in [GEOGRAPHIC_DATA] 2024" at bounding box center [300, 105] width 134 height 10
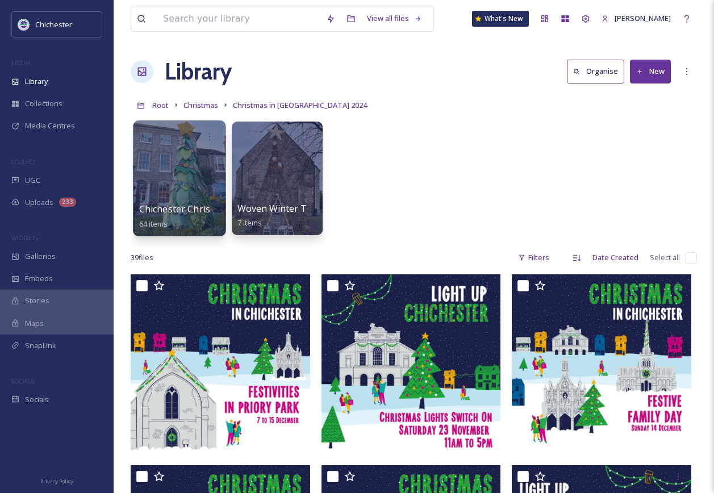
click at [192, 163] on div at bounding box center [179, 178] width 93 height 116
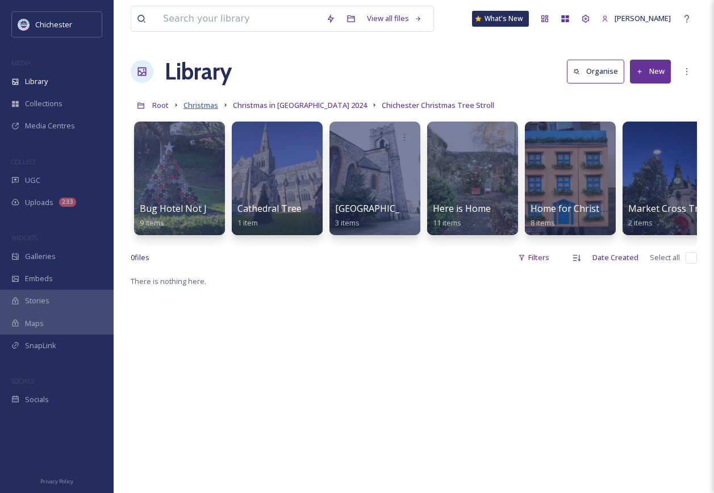
click at [212, 104] on span "Christmas" at bounding box center [200, 105] width 35 height 10
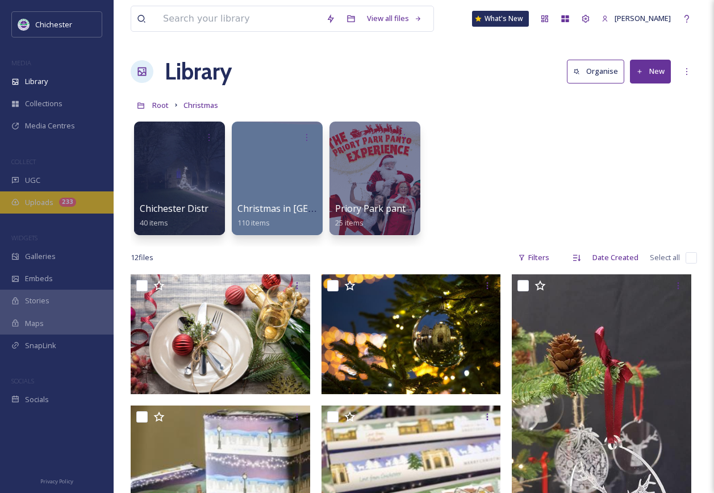
click at [44, 198] on span "Uploads" at bounding box center [39, 202] width 28 height 11
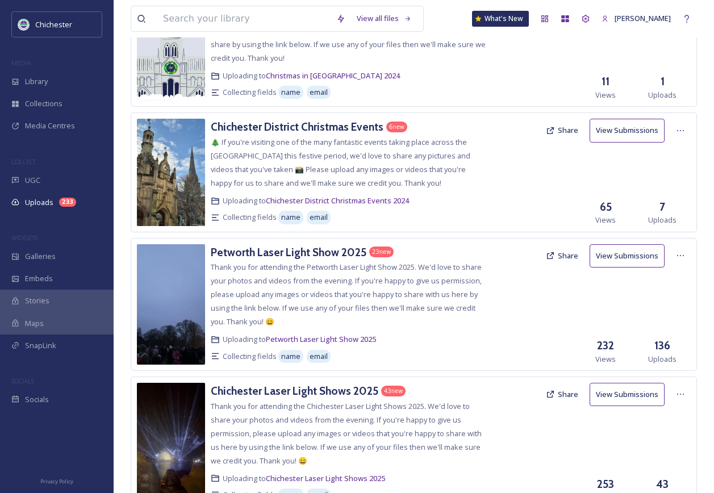
scroll to position [1306, 0]
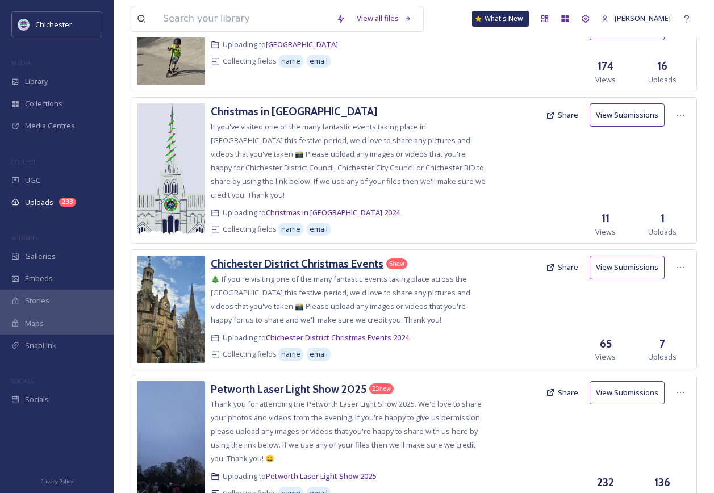
click at [259, 270] on h3 "Chichester District Christmas Events" at bounding box center [297, 264] width 173 height 14
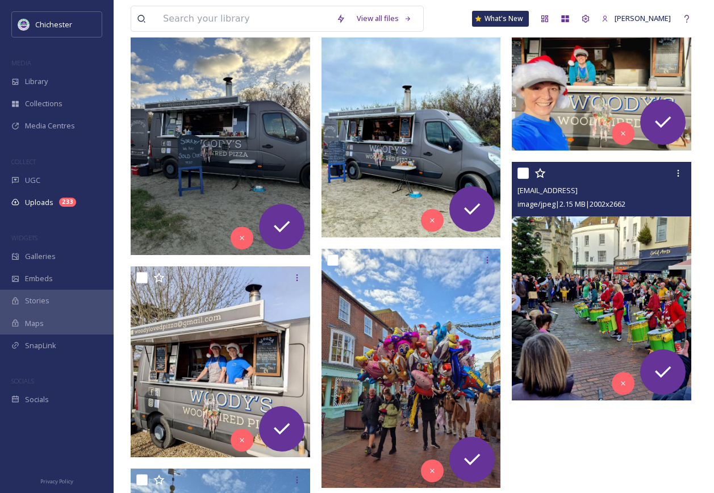
scroll to position [454, 0]
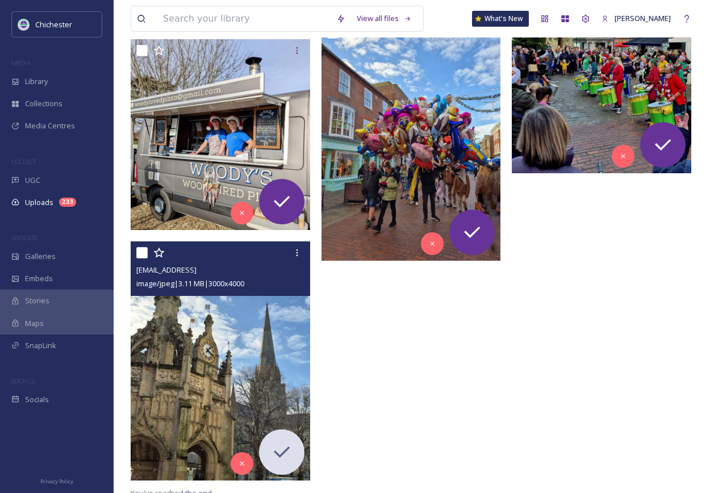
click at [198, 350] on img at bounding box center [220, 360] width 179 height 239
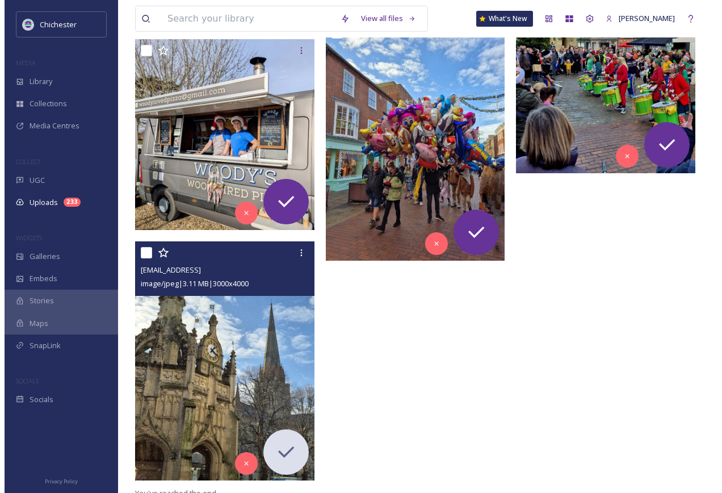
scroll to position [243, 0]
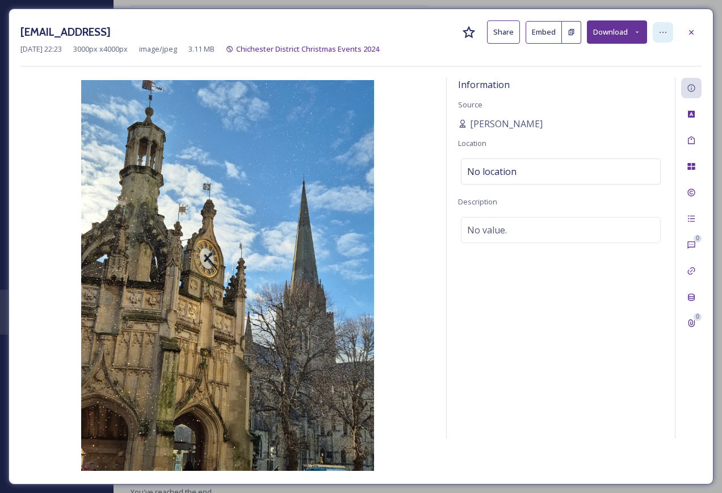
click at [667, 36] on icon at bounding box center [663, 32] width 9 height 9
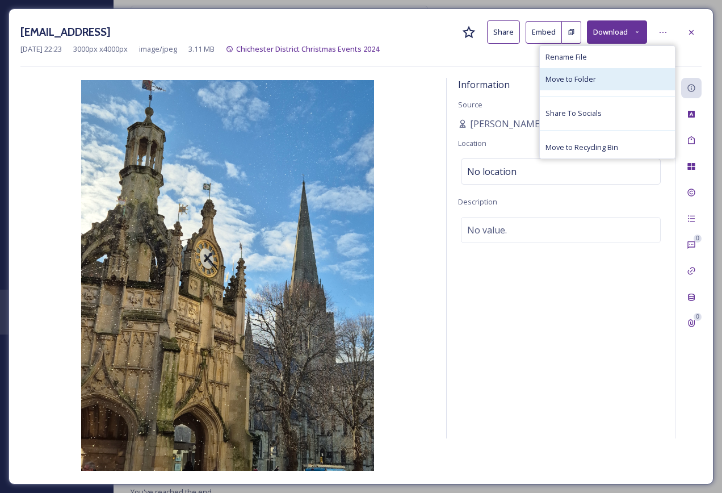
click at [610, 84] on div "Move to Folder" at bounding box center [607, 79] width 135 height 22
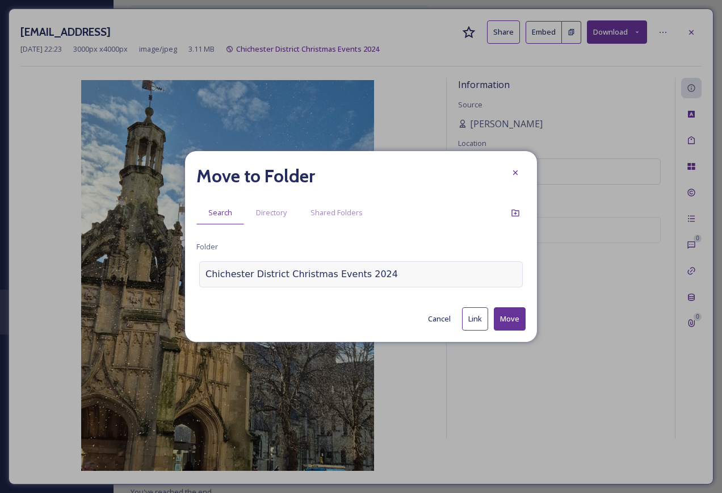
click at [393, 271] on div "Chichester District Christmas Events 2024" at bounding box center [361, 274] width 324 height 26
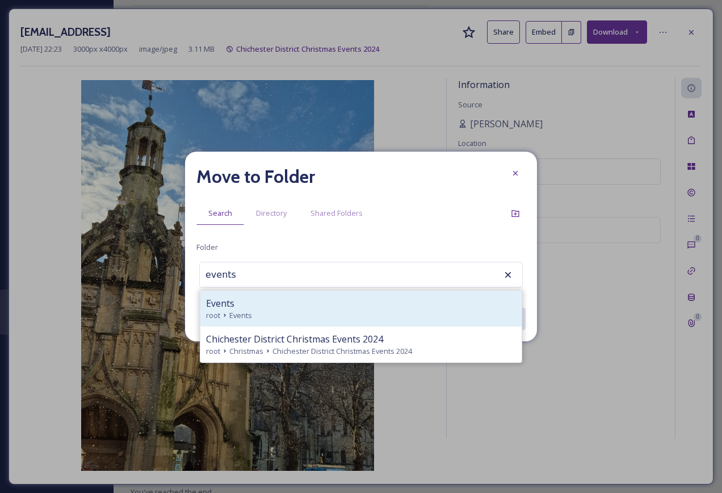
click at [249, 308] on div "Events" at bounding box center [361, 303] width 310 height 14
type input "Events"
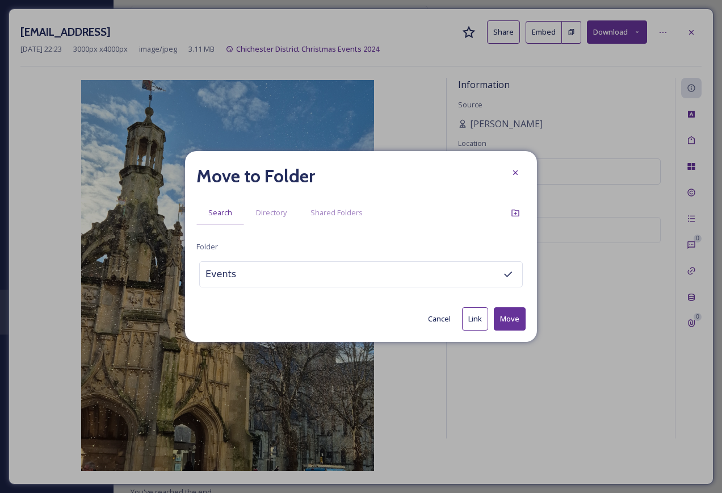
click at [504, 320] on button "Move" at bounding box center [510, 318] width 32 height 23
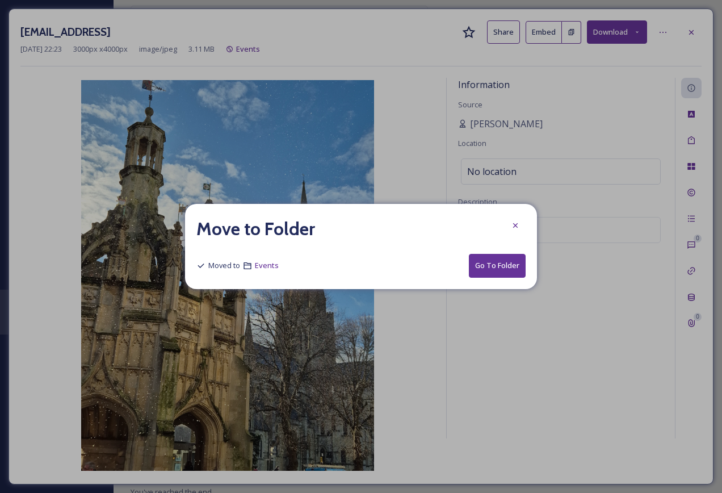
click at [499, 257] on button "Go To Folder" at bounding box center [497, 265] width 57 height 23
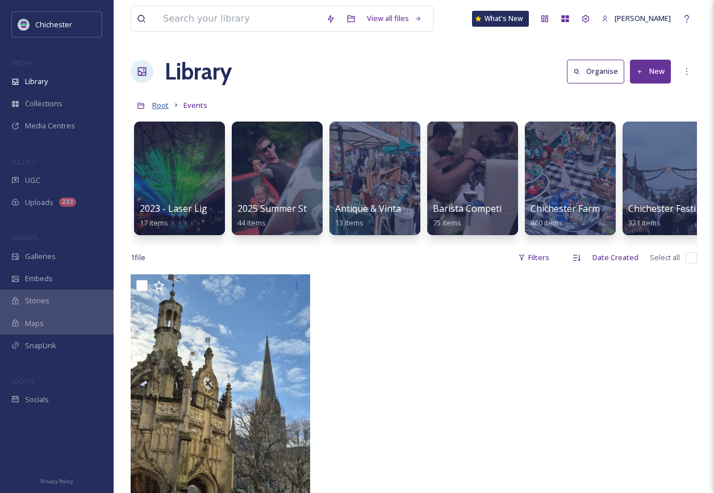
click at [153, 108] on span "Root" at bounding box center [160, 105] width 16 height 10
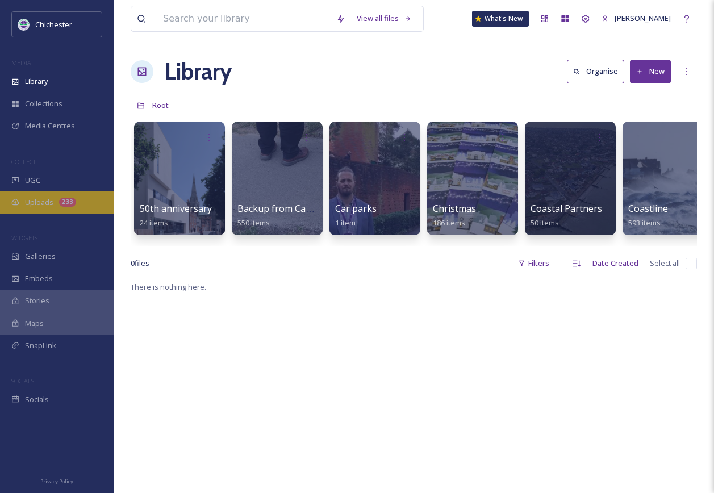
click at [49, 208] on div "Uploads 233" at bounding box center [57, 202] width 114 height 22
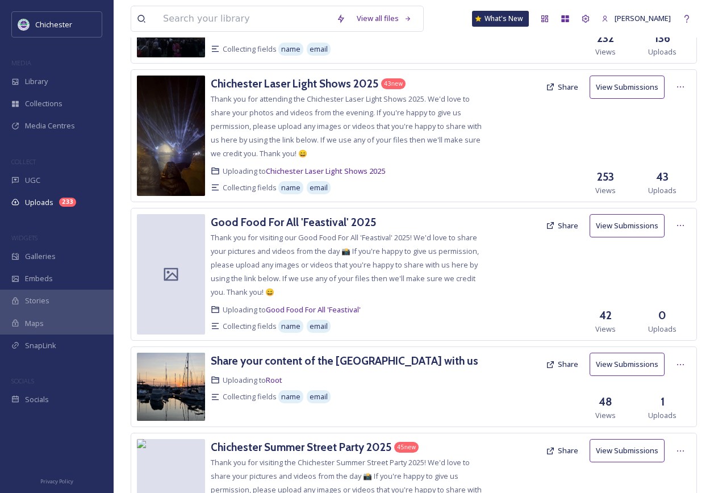
scroll to position [1817, 0]
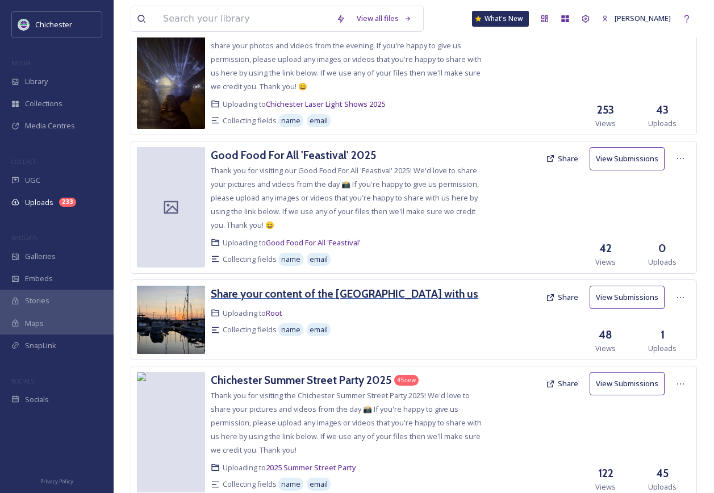
click at [300, 299] on h3 "Share your content of the [GEOGRAPHIC_DATA] with us" at bounding box center [344, 294] width 267 height 14
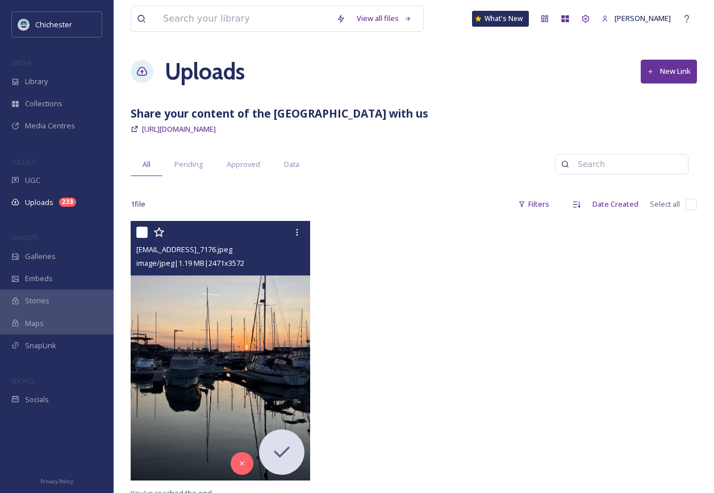
click at [271, 332] on img at bounding box center [220, 350] width 179 height 259
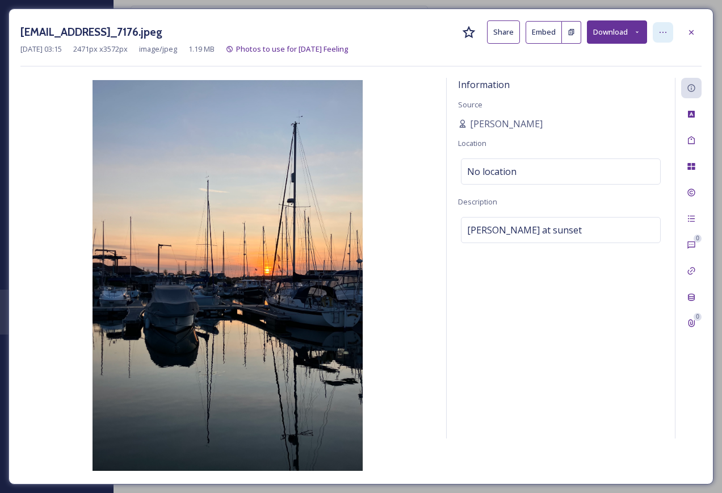
click at [665, 36] on icon at bounding box center [663, 32] width 9 height 9
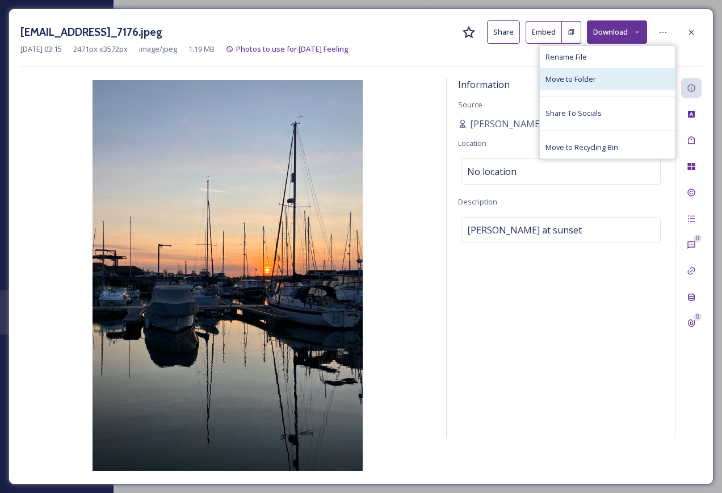
click at [581, 81] on span "Move to Folder" at bounding box center [571, 79] width 51 height 11
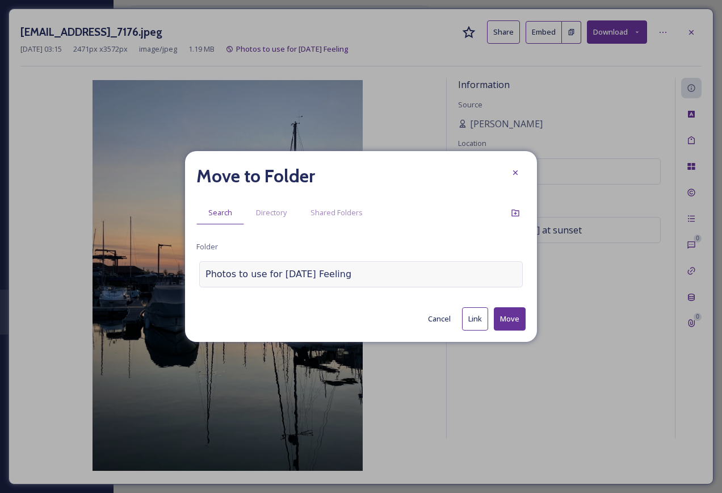
click at [374, 280] on div "Photos to use for [DATE] Feeling" at bounding box center [361, 274] width 324 height 26
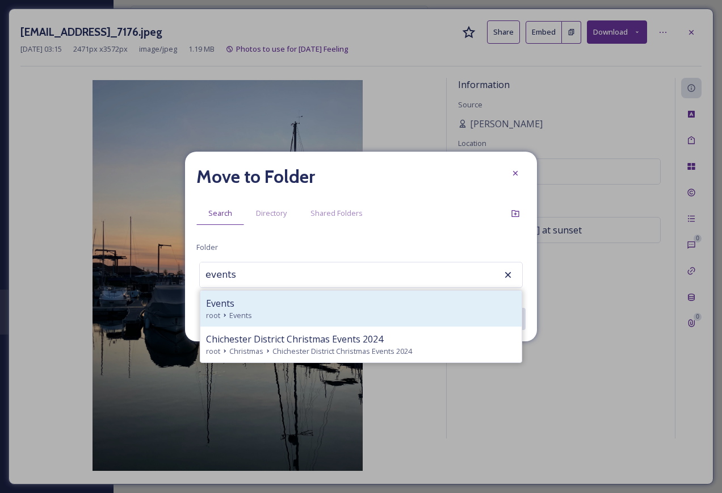
click at [225, 313] on icon at bounding box center [224, 315] width 9 height 9
type input "Events"
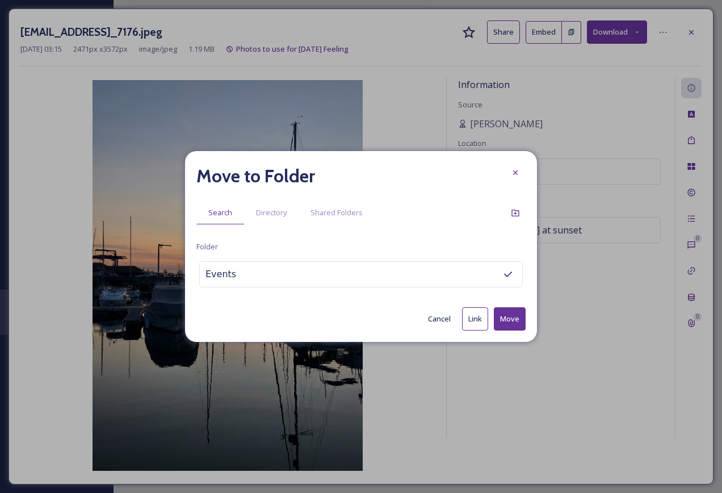
click at [507, 321] on button "Move" at bounding box center [510, 318] width 32 height 23
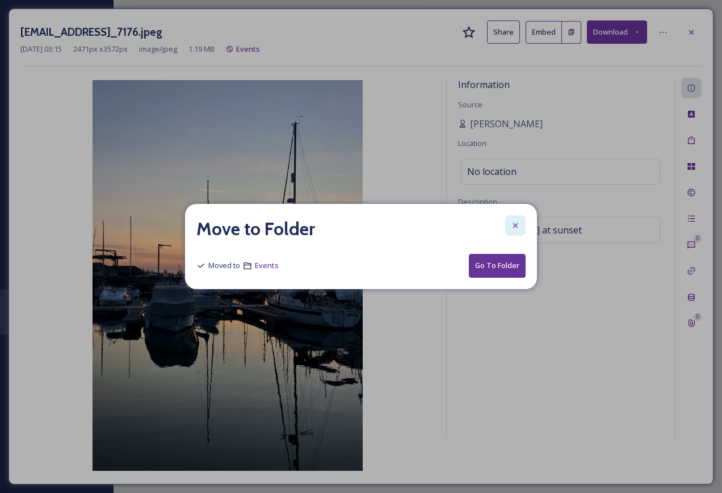
click at [517, 228] on icon at bounding box center [515, 225] width 9 height 9
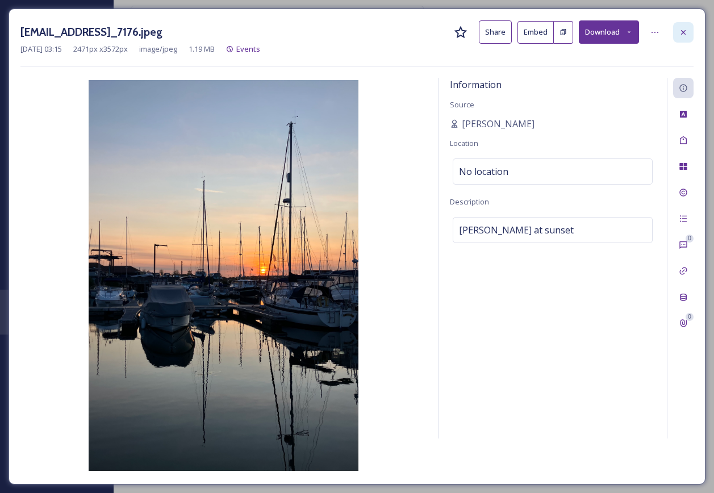
click at [680, 30] on icon at bounding box center [682, 32] width 9 height 9
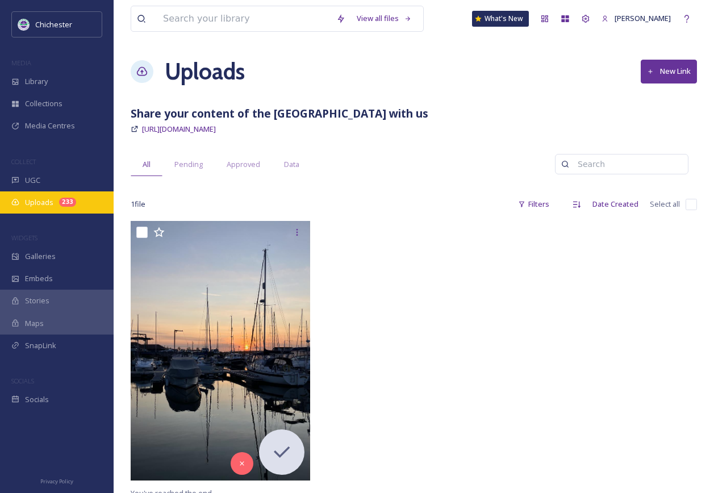
click at [44, 200] on span "Uploads" at bounding box center [39, 202] width 28 height 11
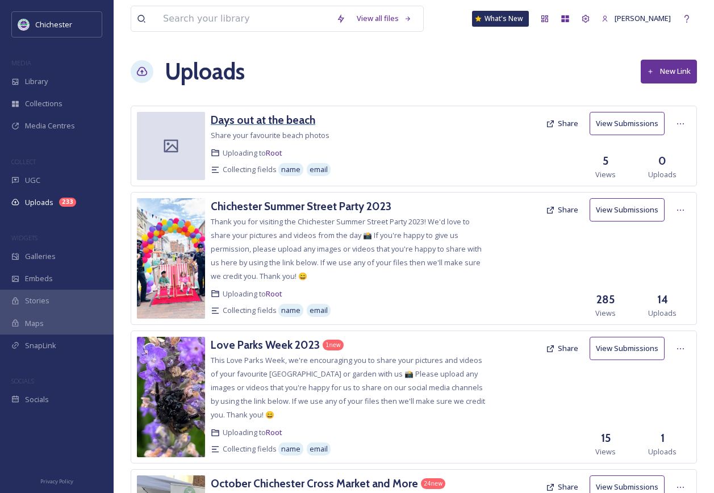
click at [277, 124] on h3 "Days out at the beach" at bounding box center [263, 120] width 104 height 14
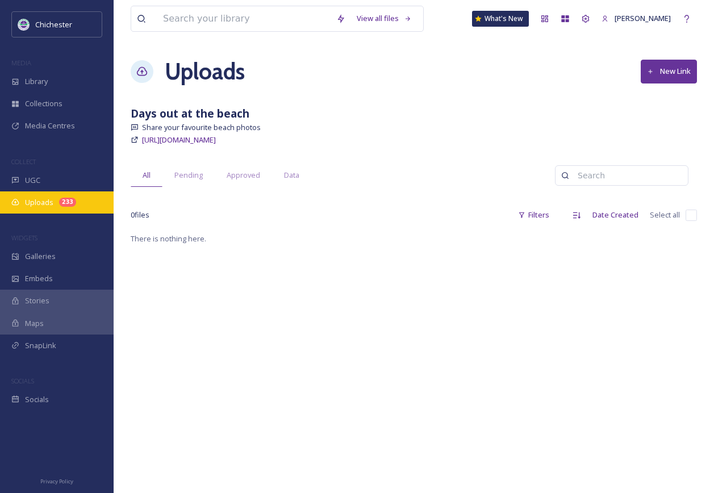
click at [48, 201] on span "Uploads" at bounding box center [39, 202] width 28 height 11
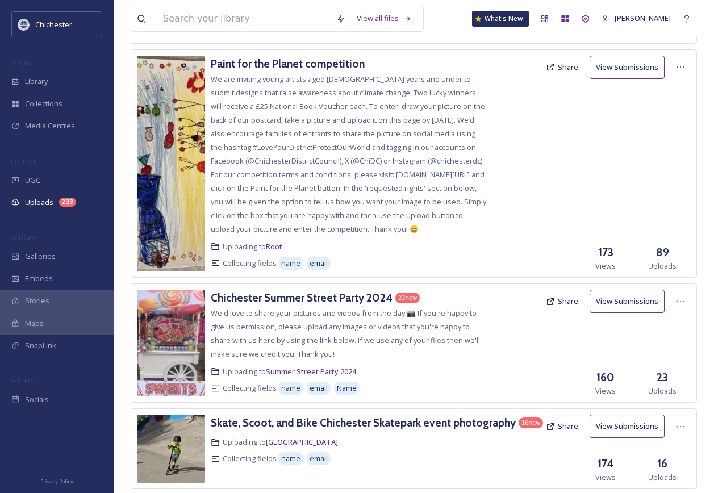
scroll to position [1079, 0]
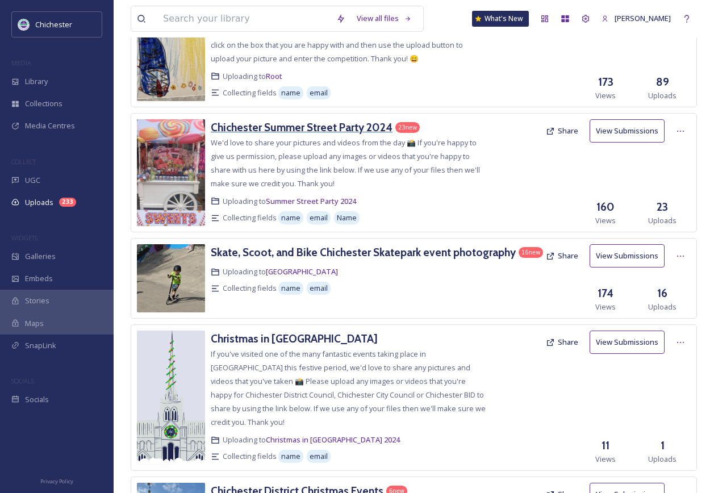
click at [358, 134] on h3 "Chichester Summer Street Party 2024" at bounding box center [302, 127] width 182 height 14
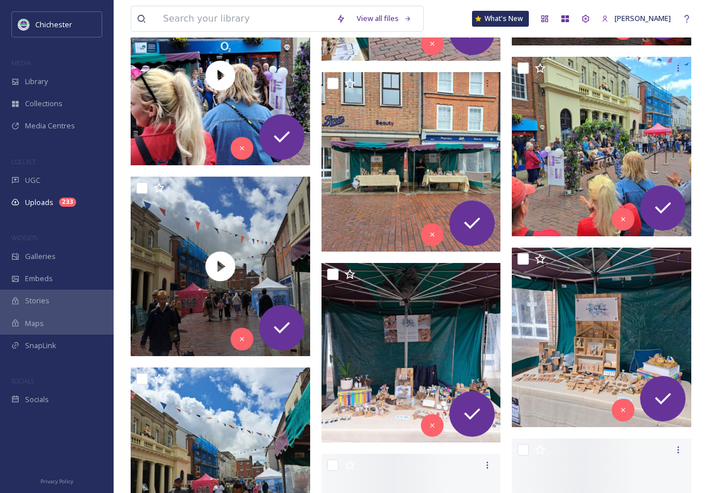
scroll to position [511, 0]
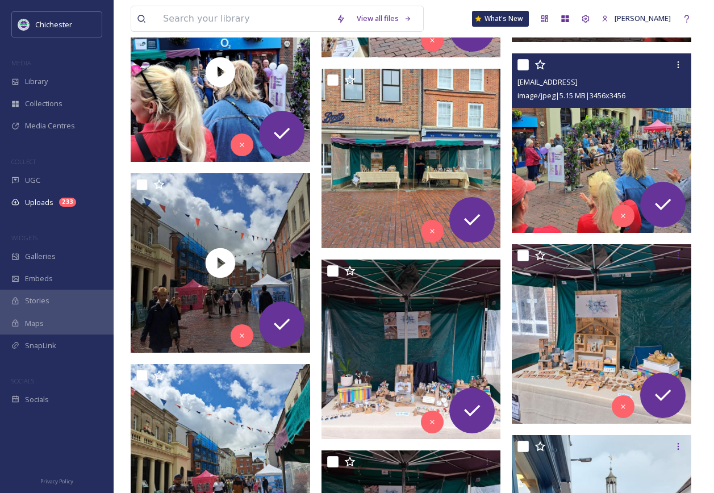
click at [633, 202] on img at bounding box center [601, 142] width 179 height 179
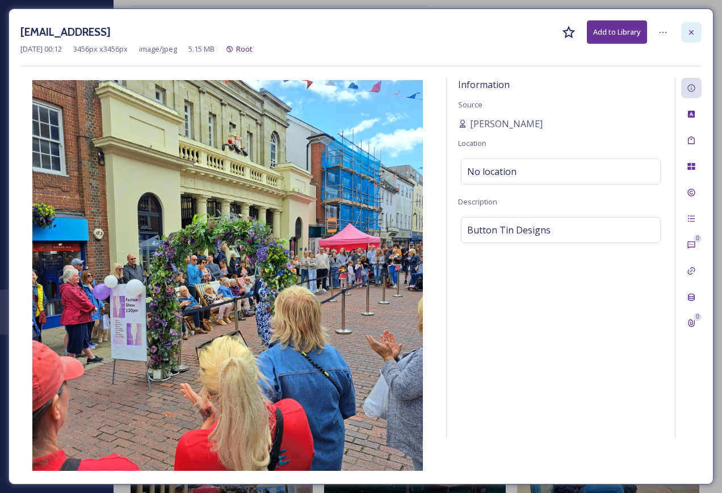
click at [696, 30] on div at bounding box center [691, 32] width 20 height 20
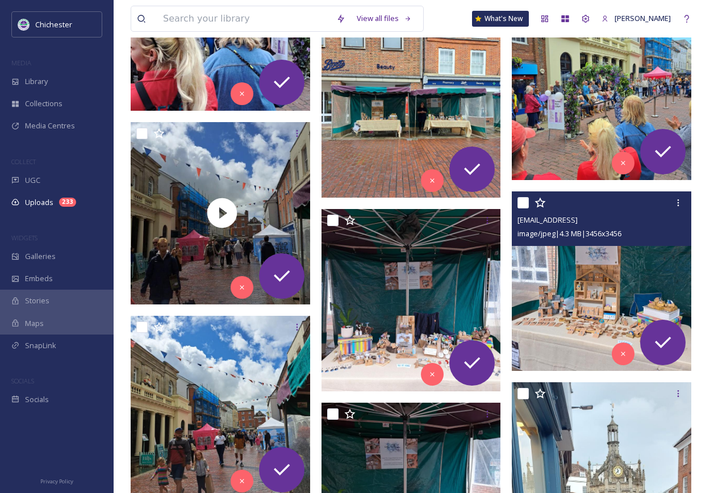
scroll to position [624, 0]
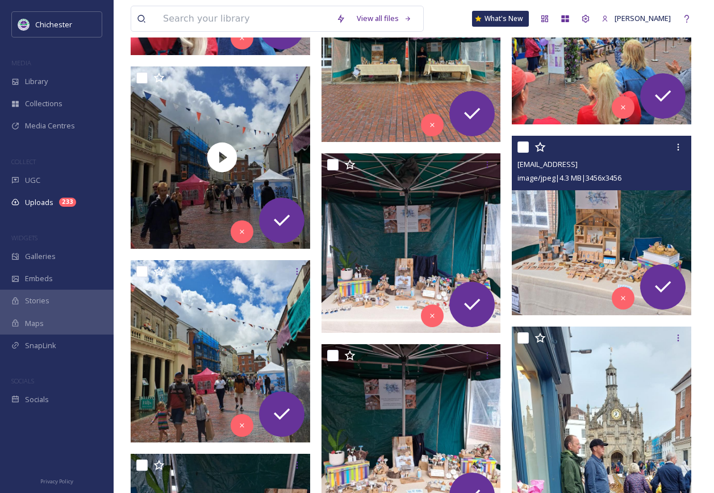
click at [586, 261] on img at bounding box center [601, 225] width 179 height 179
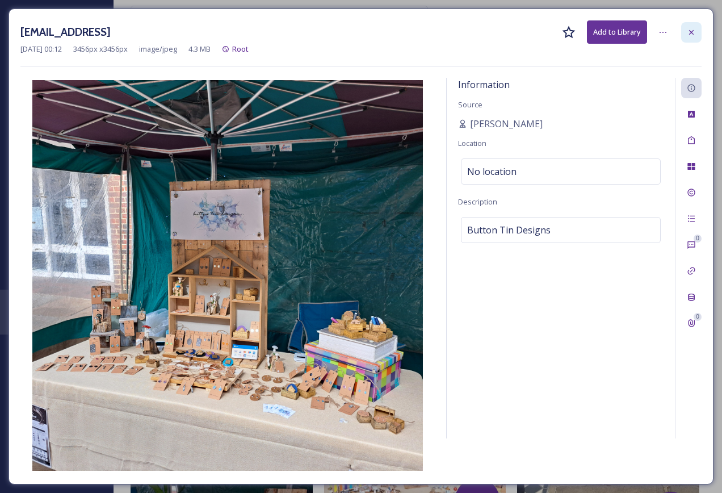
click at [694, 30] on icon at bounding box center [691, 32] width 9 height 9
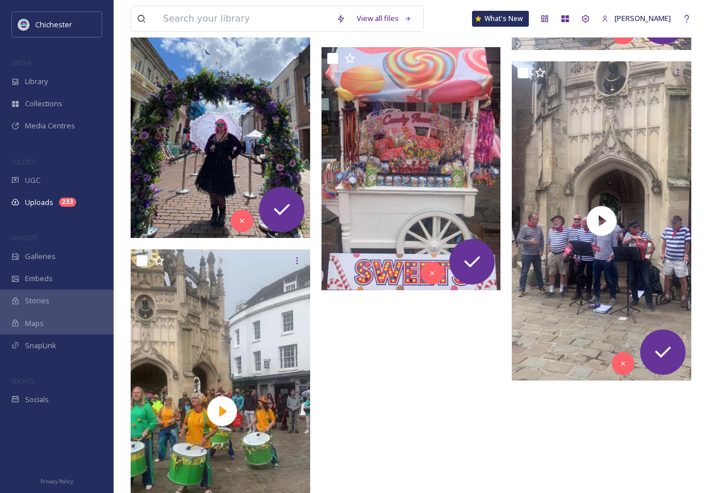
scroll to position [1646, 0]
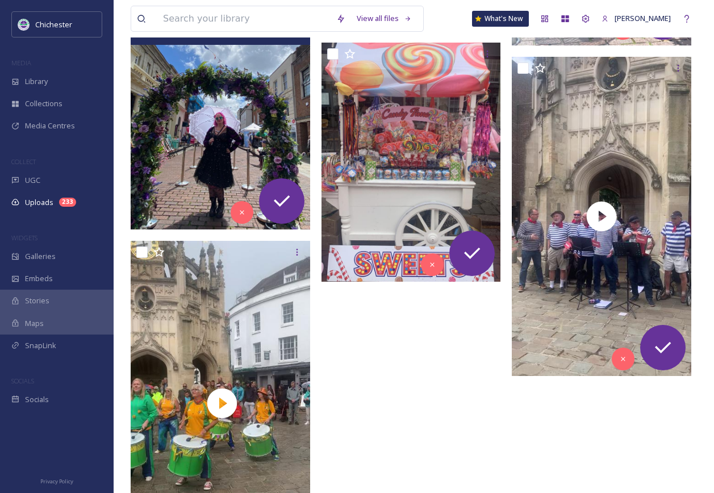
click at [235, 136] on img at bounding box center [220, 109] width 179 height 239
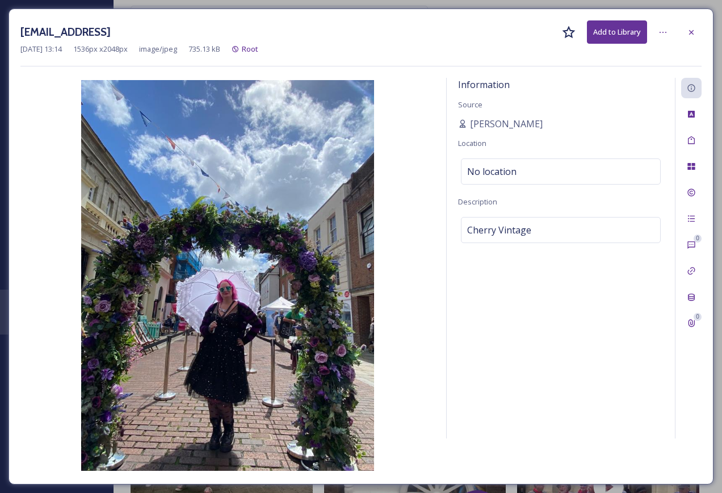
scroll to position [1402, 0]
click at [695, 31] on icon at bounding box center [691, 32] width 9 height 9
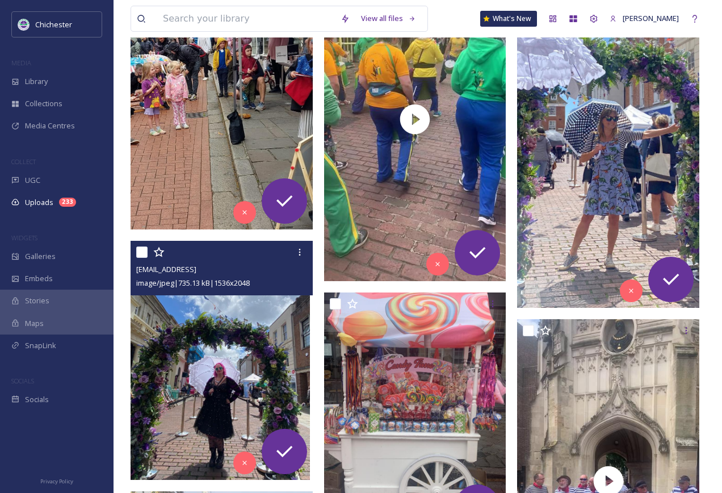
scroll to position [1652, 0]
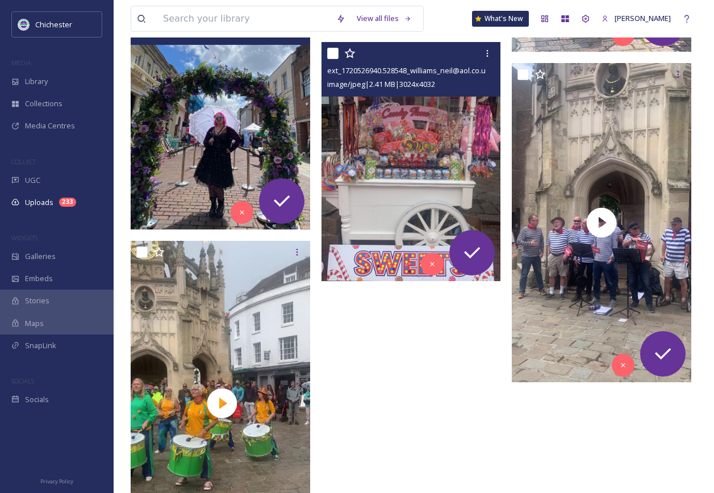
click at [396, 196] on img at bounding box center [410, 161] width 179 height 239
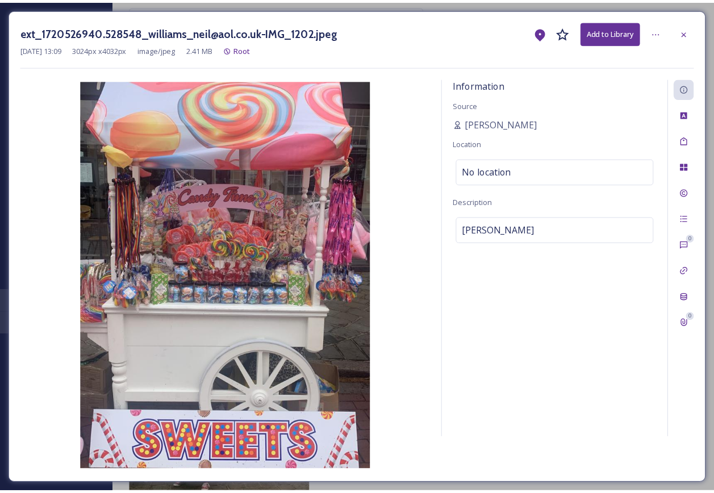
scroll to position [1656, 0]
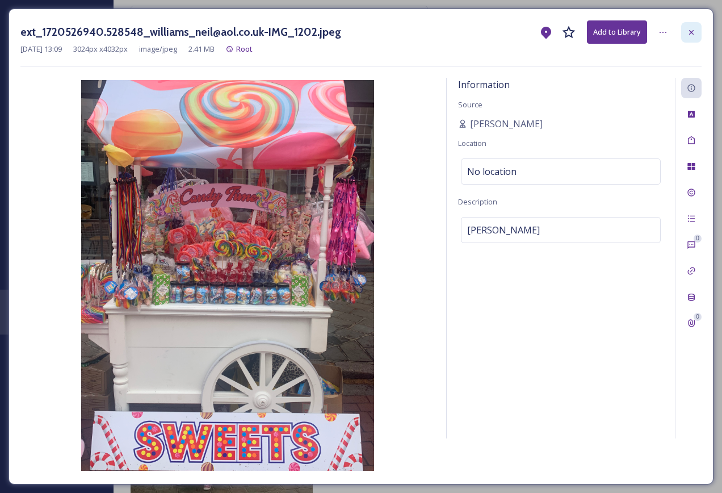
click at [691, 34] on icon at bounding box center [691, 32] width 9 height 9
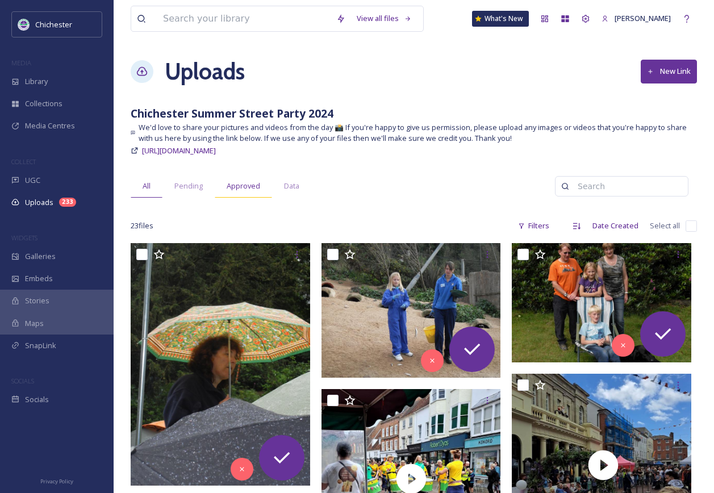
click at [233, 188] on span "Approved" at bounding box center [243, 186] width 33 height 11
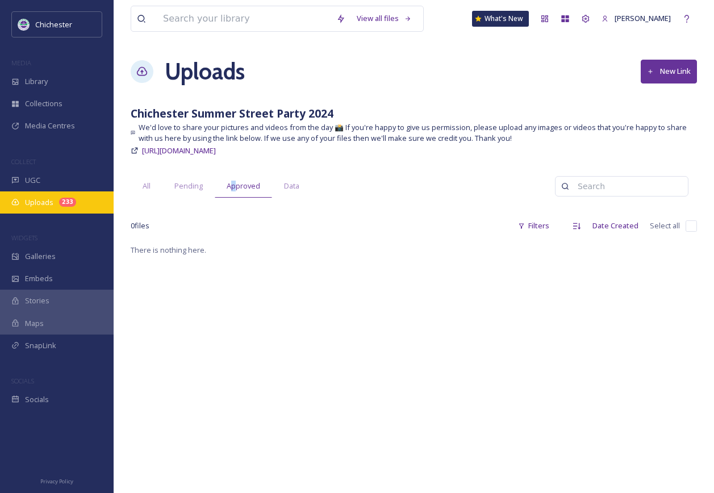
click at [44, 202] on span "Uploads" at bounding box center [39, 202] width 28 height 11
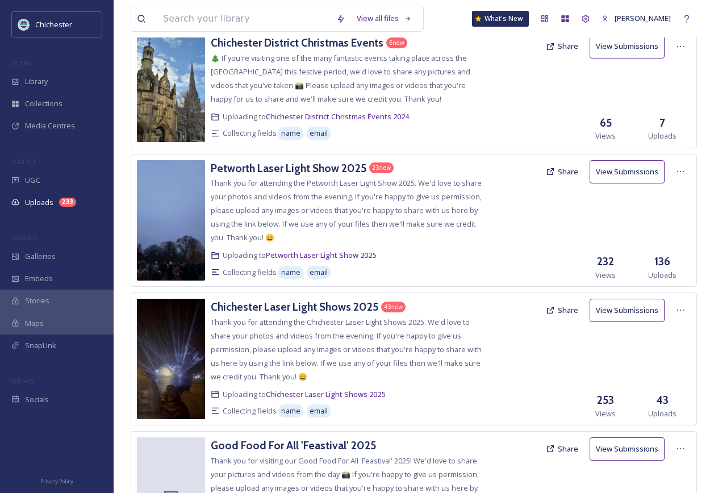
scroll to position [1533, 0]
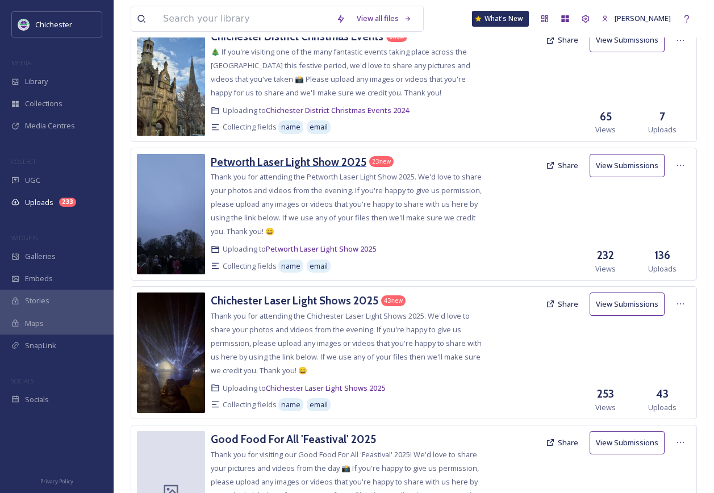
click at [303, 160] on h3 "Petworth Laser Light Show 2025" at bounding box center [289, 162] width 156 height 14
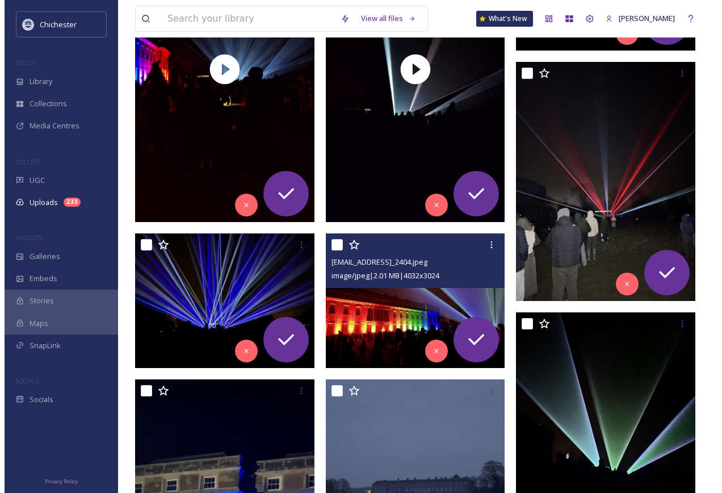
scroll to position [341, 0]
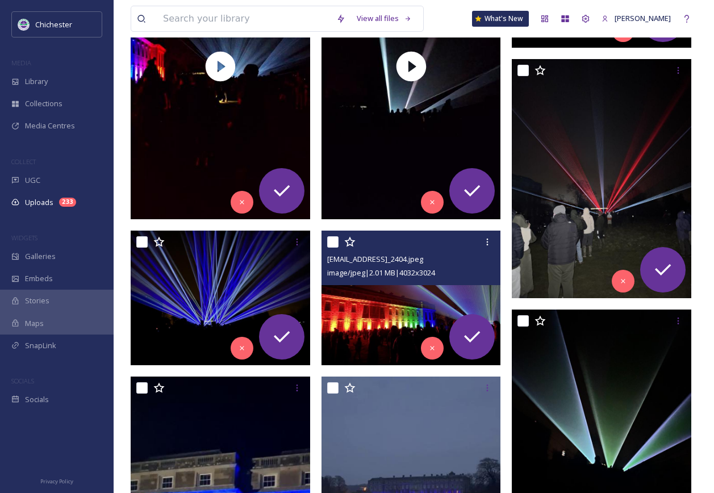
click at [410, 297] on img at bounding box center [410, 297] width 179 height 135
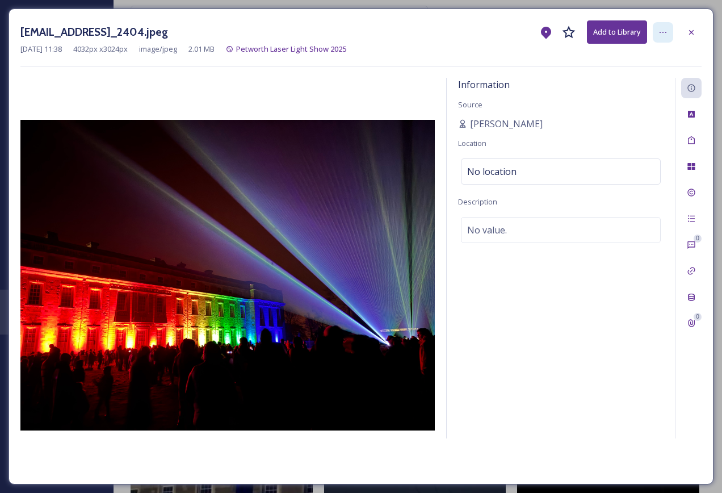
click at [666, 31] on icon at bounding box center [663, 32] width 9 height 9
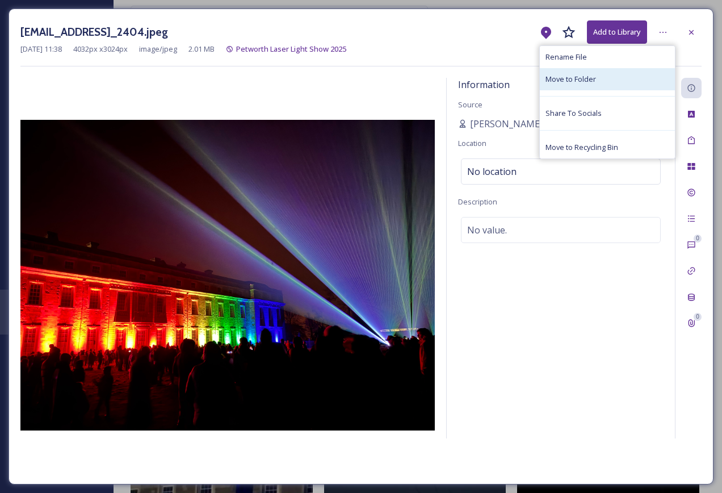
click at [597, 77] on div "Move to Folder" at bounding box center [607, 79] width 135 height 22
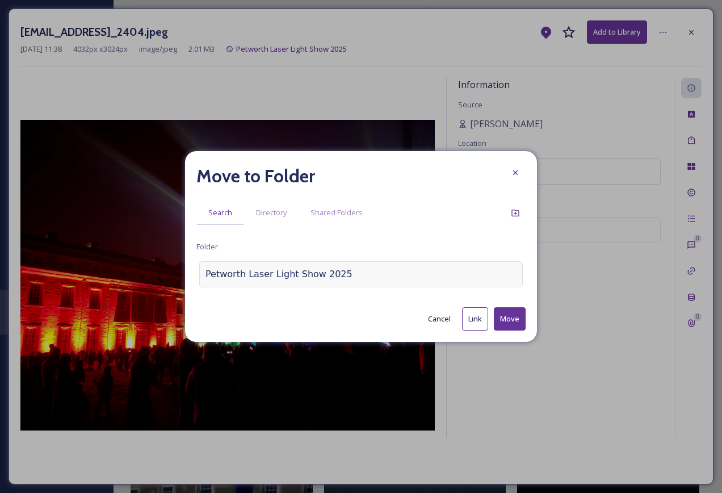
click at [371, 274] on div "Petworth Laser Light Show 2025" at bounding box center [361, 274] width 324 height 26
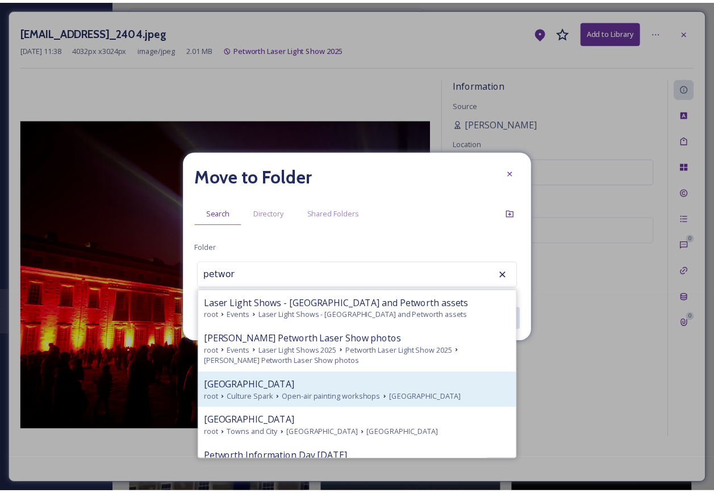
scroll to position [93, 0]
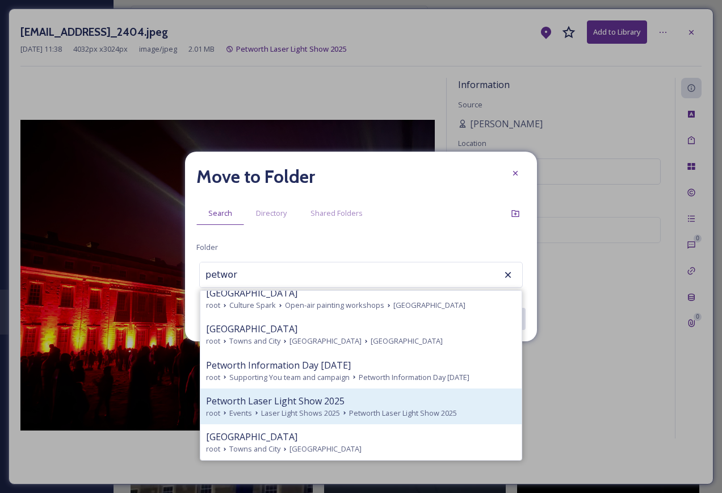
click at [322, 404] on span "Petworth Laser Light Show 2025" at bounding box center [275, 401] width 139 height 14
type input "Petworth Laser Light Show 2025"
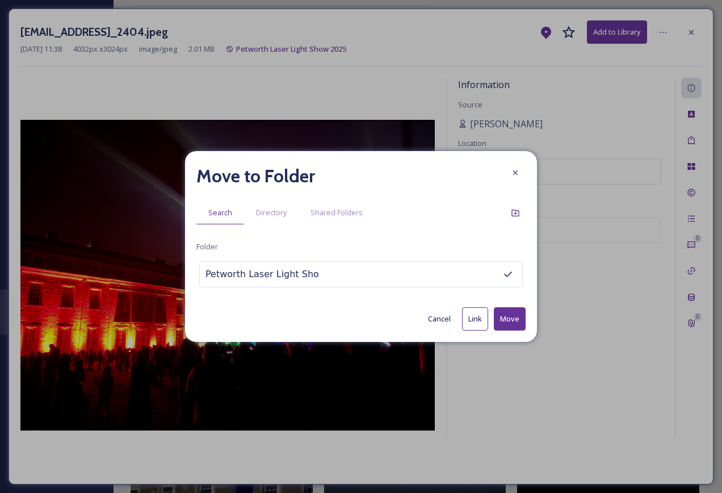
click at [510, 315] on button "Move" at bounding box center [510, 318] width 32 height 23
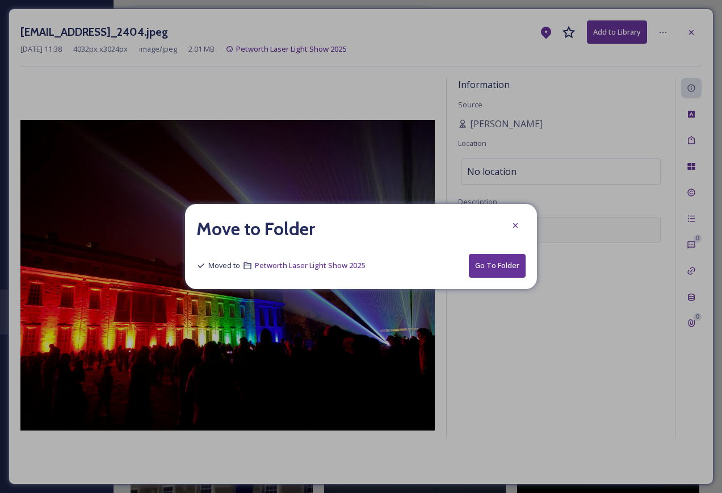
click at [513, 222] on icon at bounding box center [515, 225] width 9 height 9
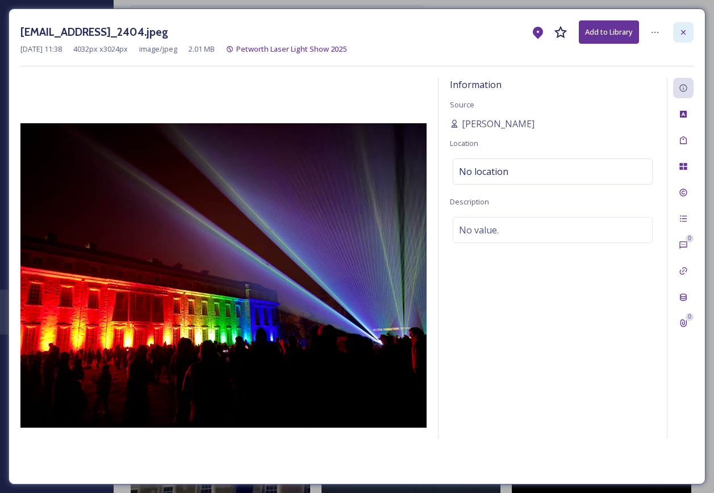
click at [683, 37] on div at bounding box center [683, 32] width 20 height 20
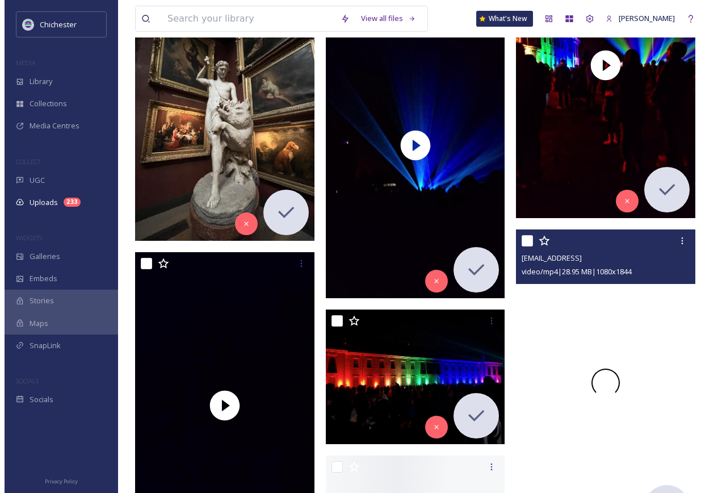
scroll to position [3122, 0]
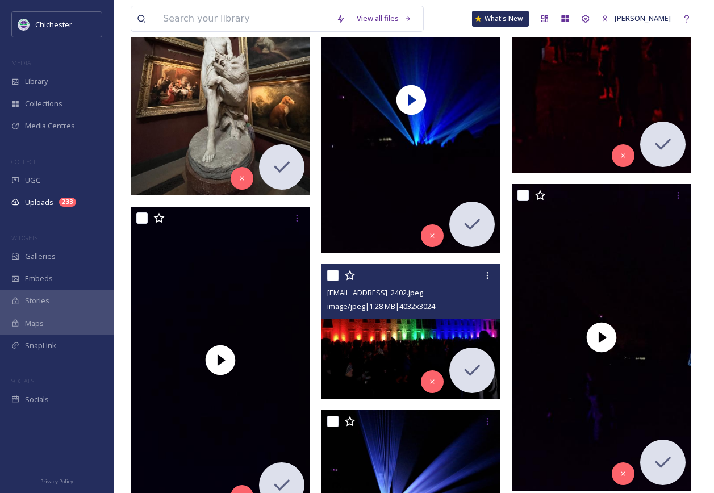
click at [395, 326] on img at bounding box center [410, 331] width 179 height 135
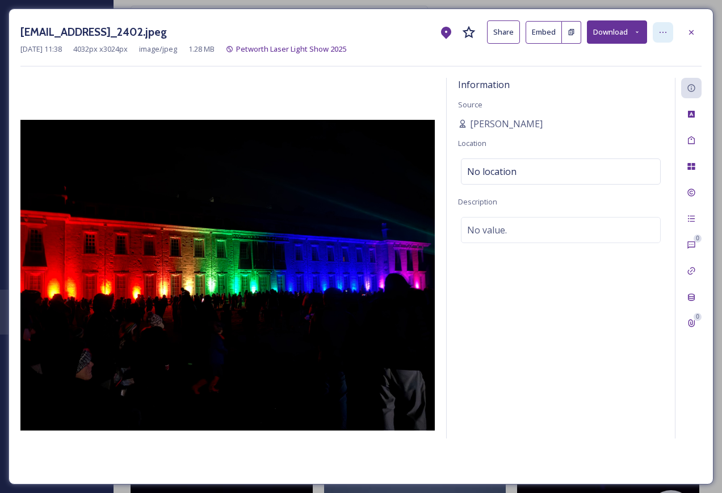
click at [670, 35] on div at bounding box center [663, 32] width 20 height 20
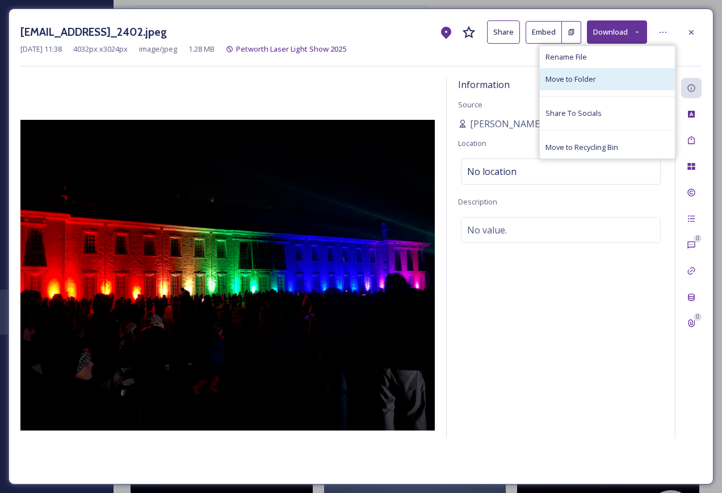
click at [606, 75] on div "Move to Folder" at bounding box center [607, 79] width 135 height 22
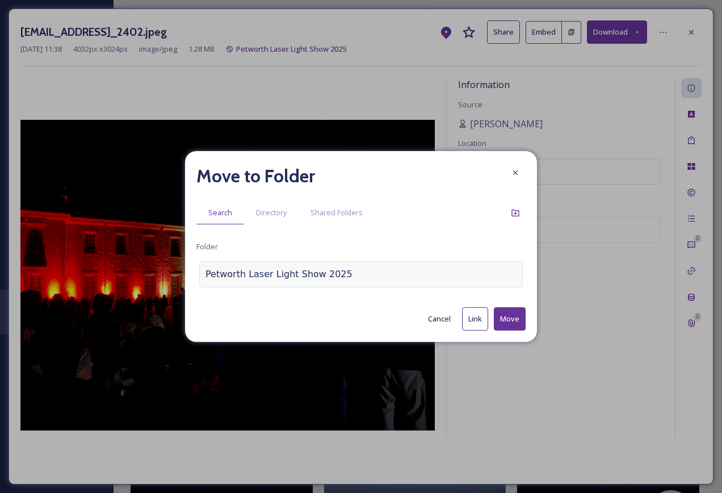
click at [361, 273] on div "Petworth Laser Light Show 2025" at bounding box center [361, 274] width 324 height 26
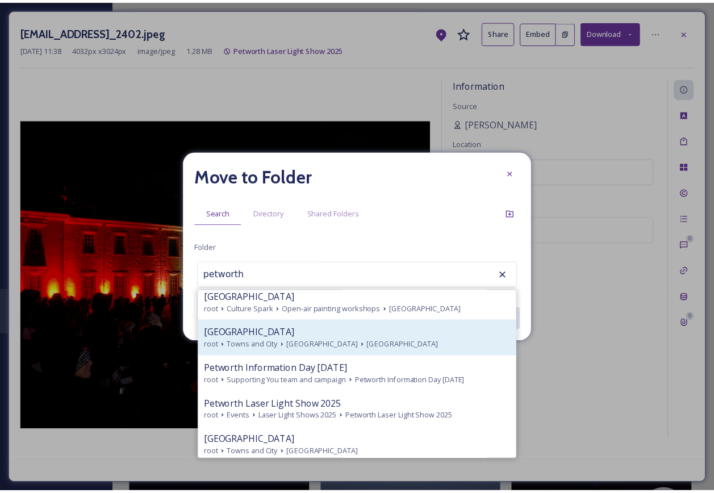
scroll to position [93, 0]
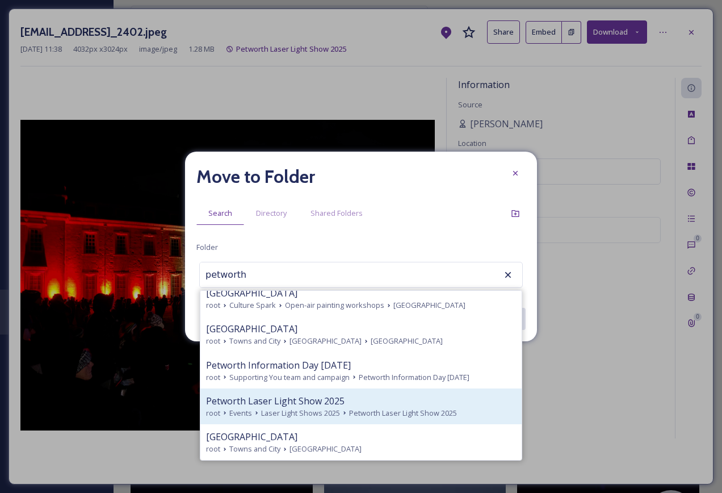
click at [301, 410] on span "Laser Light Shows 2025" at bounding box center [300, 413] width 79 height 11
type input "Petworth Laser Light Show 2025"
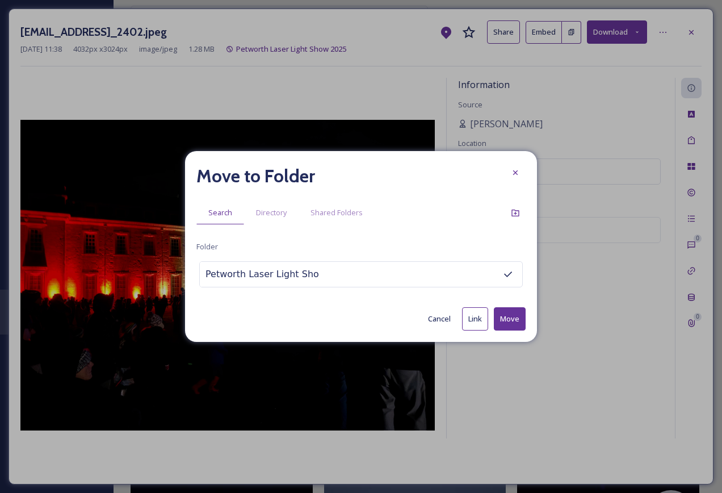
click at [515, 322] on button "Move" at bounding box center [510, 318] width 32 height 23
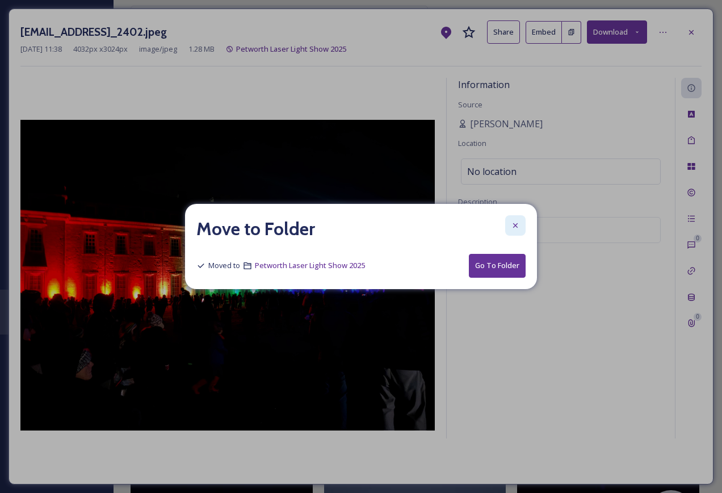
click at [515, 224] on icon at bounding box center [515, 225] width 9 height 9
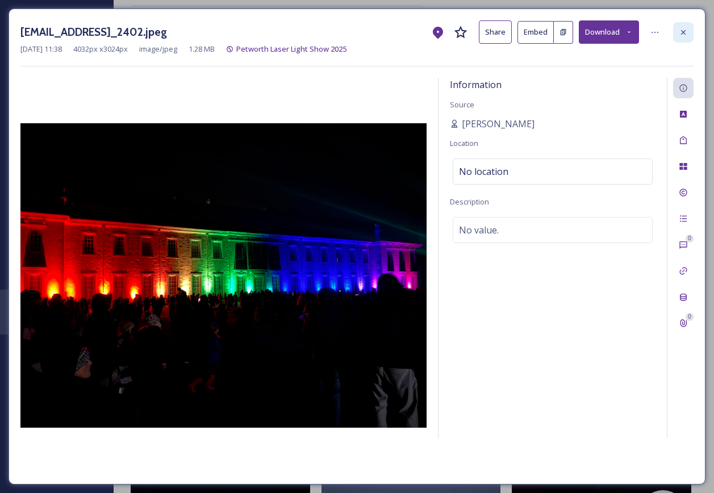
click at [686, 39] on div at bounding box center [683, 32] width 20 height 20
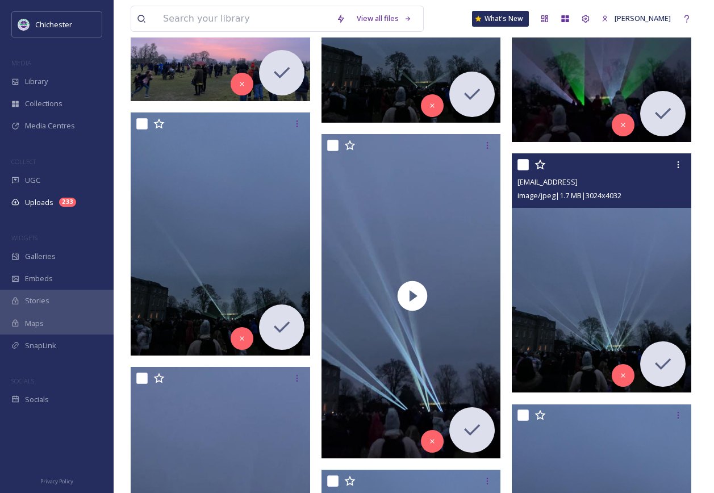
scroll to position [6966, 0]
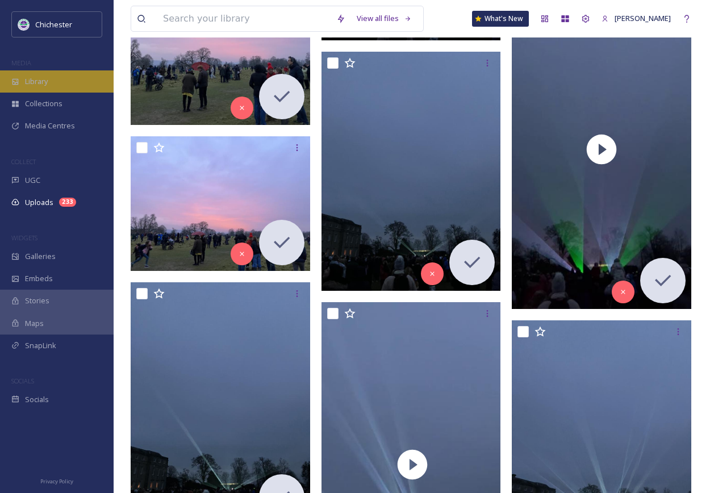
click at [27, 84] on span "Library" at bounding box center [36, 81] width 23 height 11
